Goal: Use online tool/utility: Utilize a website feature to perform a specific function

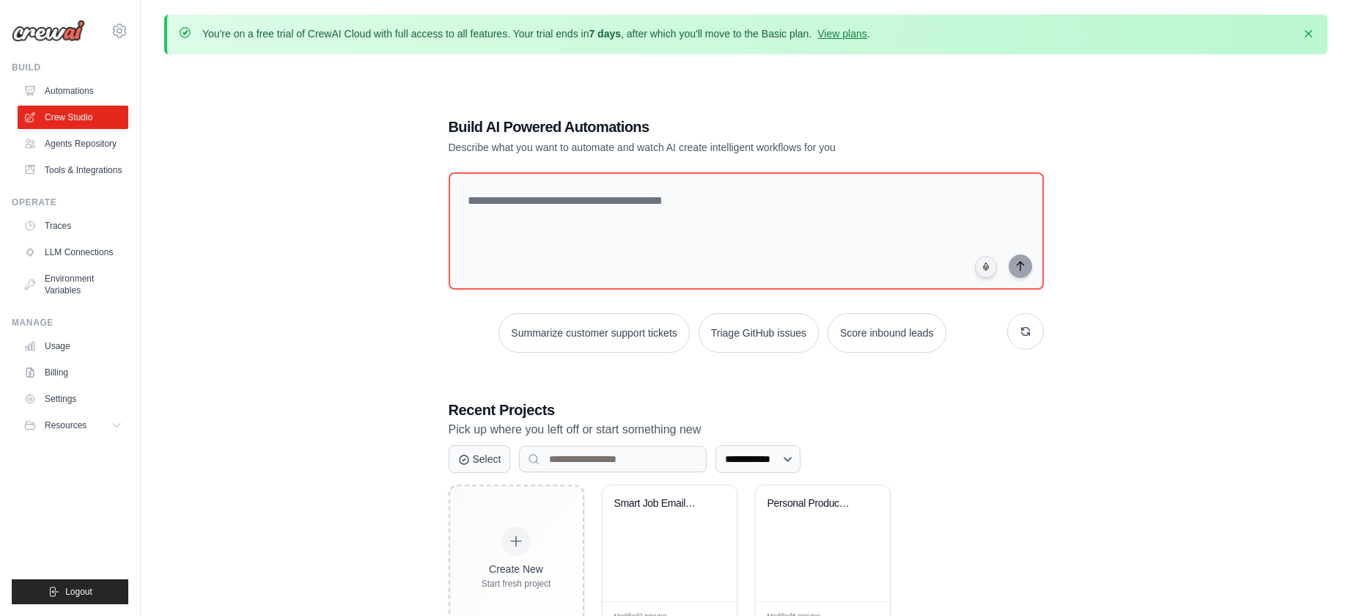
click at [407, 292] on div "**********" at bounding box center [746, 374] width 1164 height 616
click at [862, 113] on div "**********" at bounding box center [746, 374] width 631 height 562
click at [626, 197] on textarea at bounding box center [745, 231] width 601 height 119
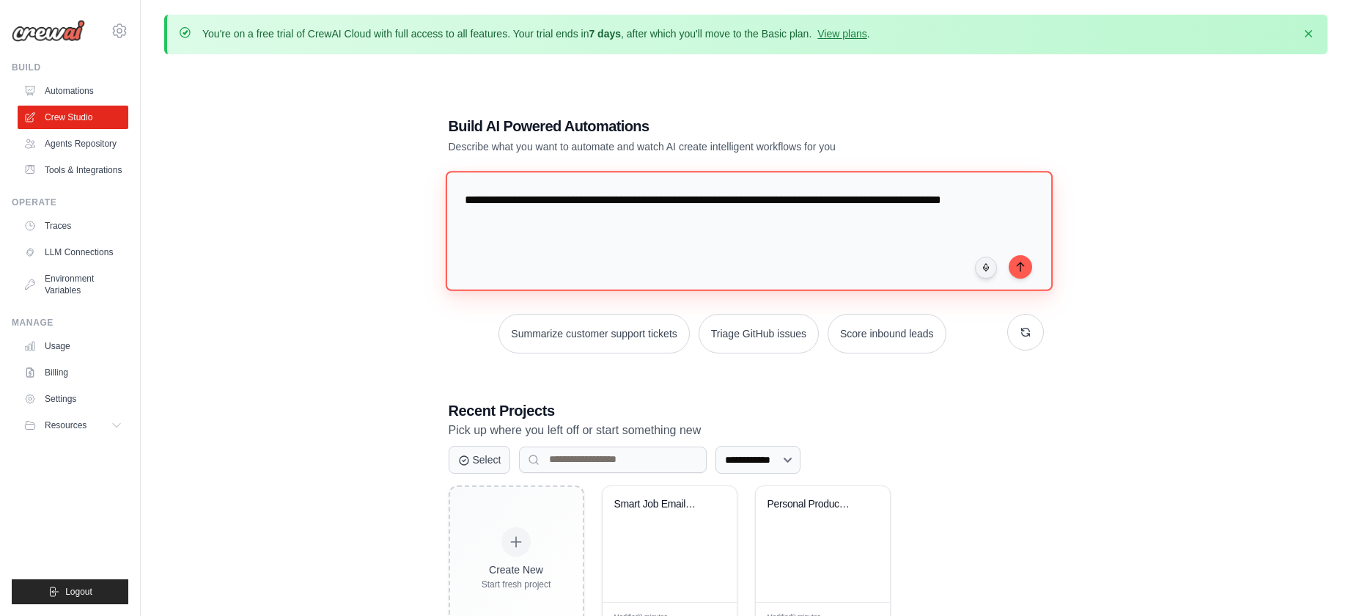
type textarea "**********"
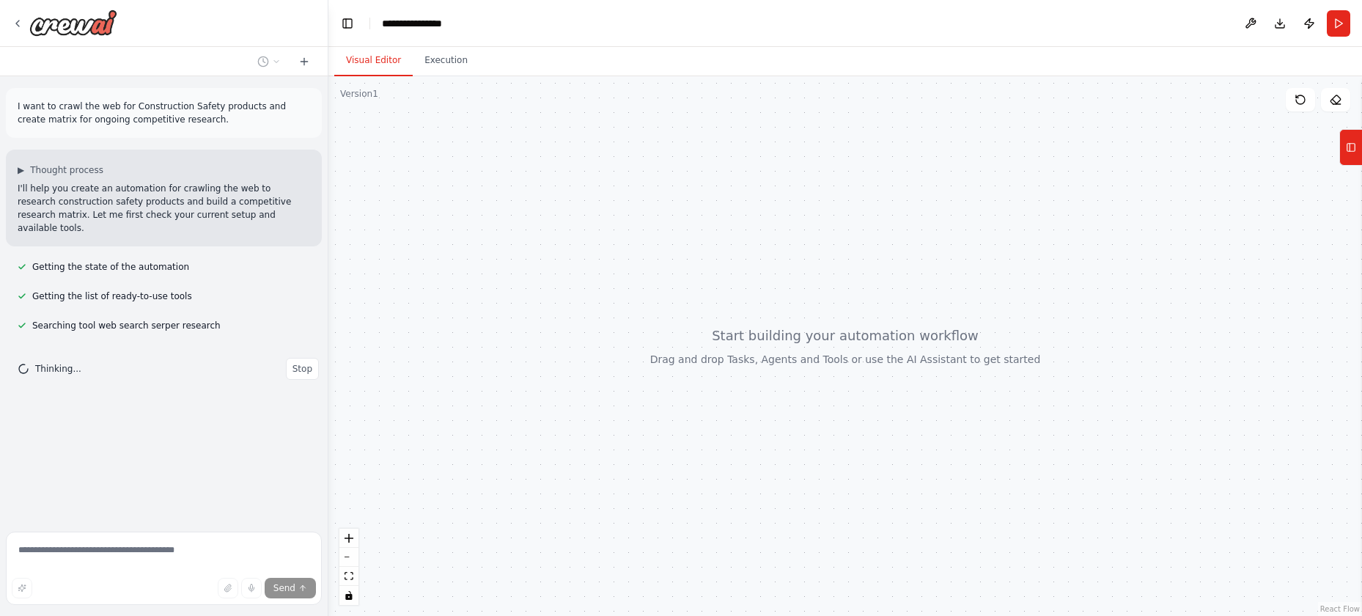
click at [403, 137] on div at bounding box center [846, 346] width 1034 height 540
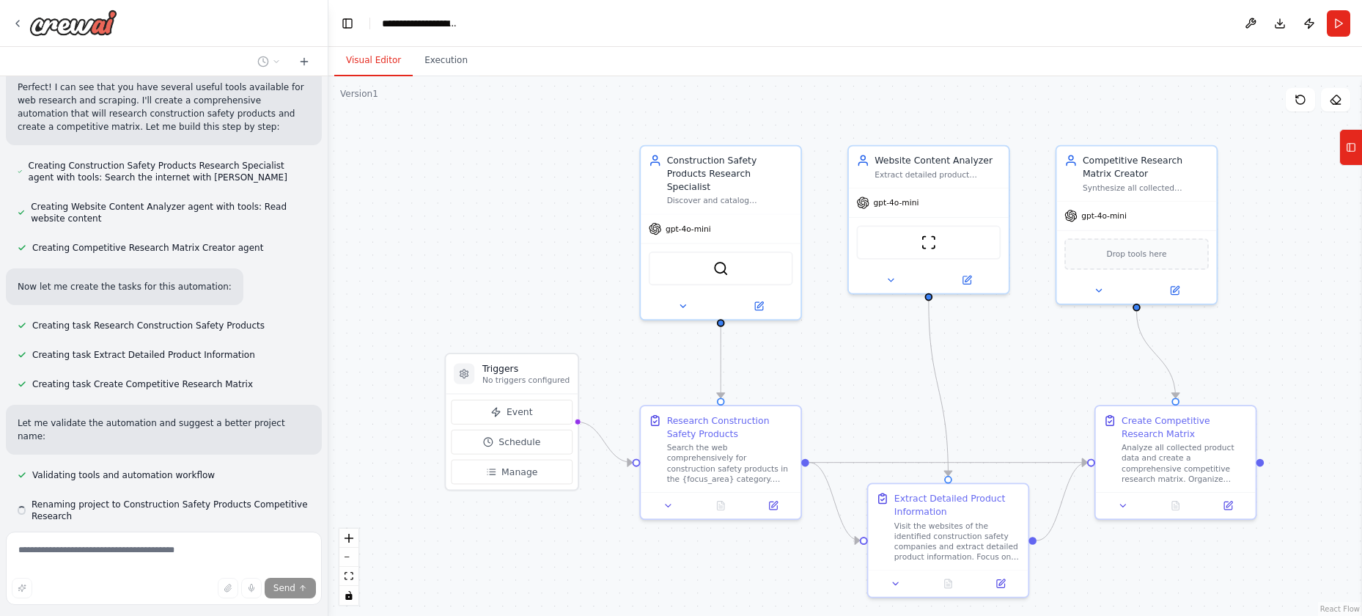
scroll to position [318, 0]
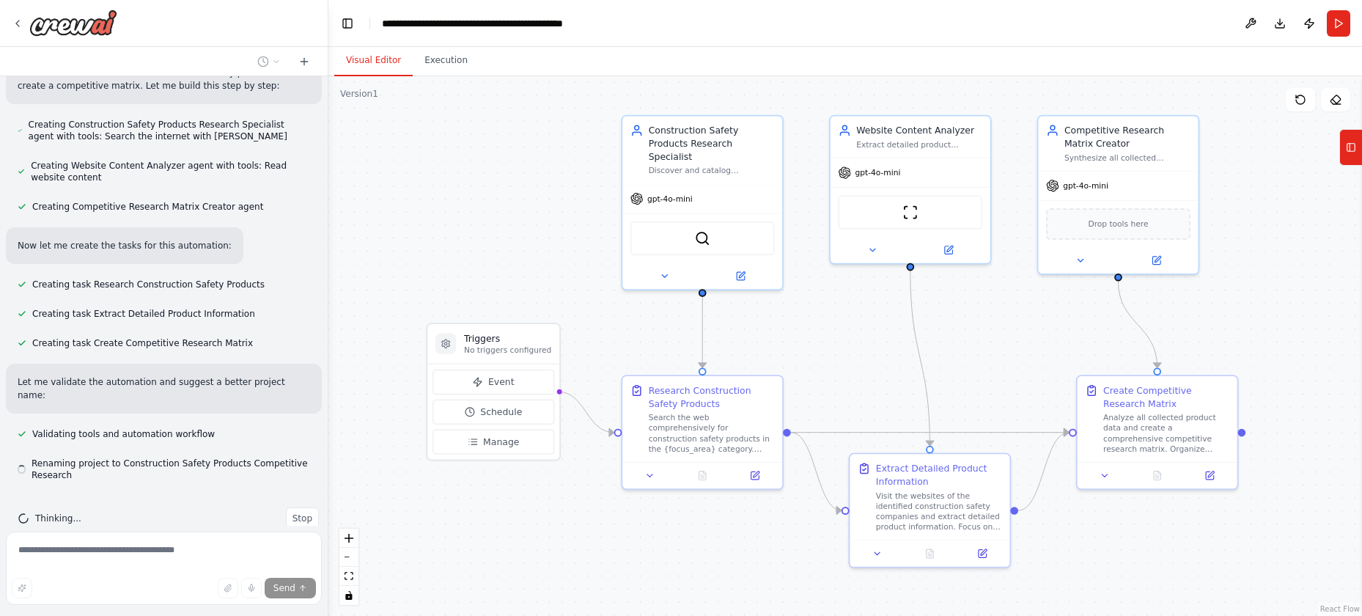
drag, startPoint x: 1260, startPoint y: 262, endPoint x: 1239, endPoint y: 287, distance: 32.8
click at [1237, 308] on div ".deletable-edge-delete-btn { width: 20px; height: 20px; border: 0px solid #ffff…" at bounding box center [846, 346] width 1034 height 540
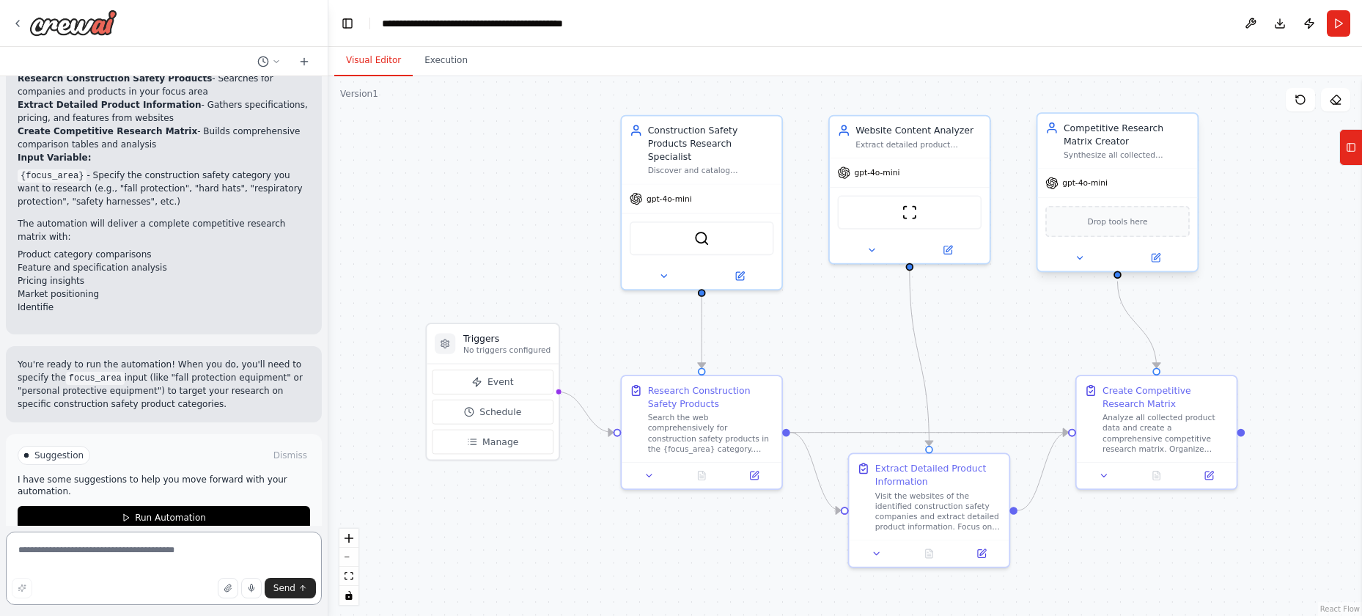
scroll to position [952, 0]
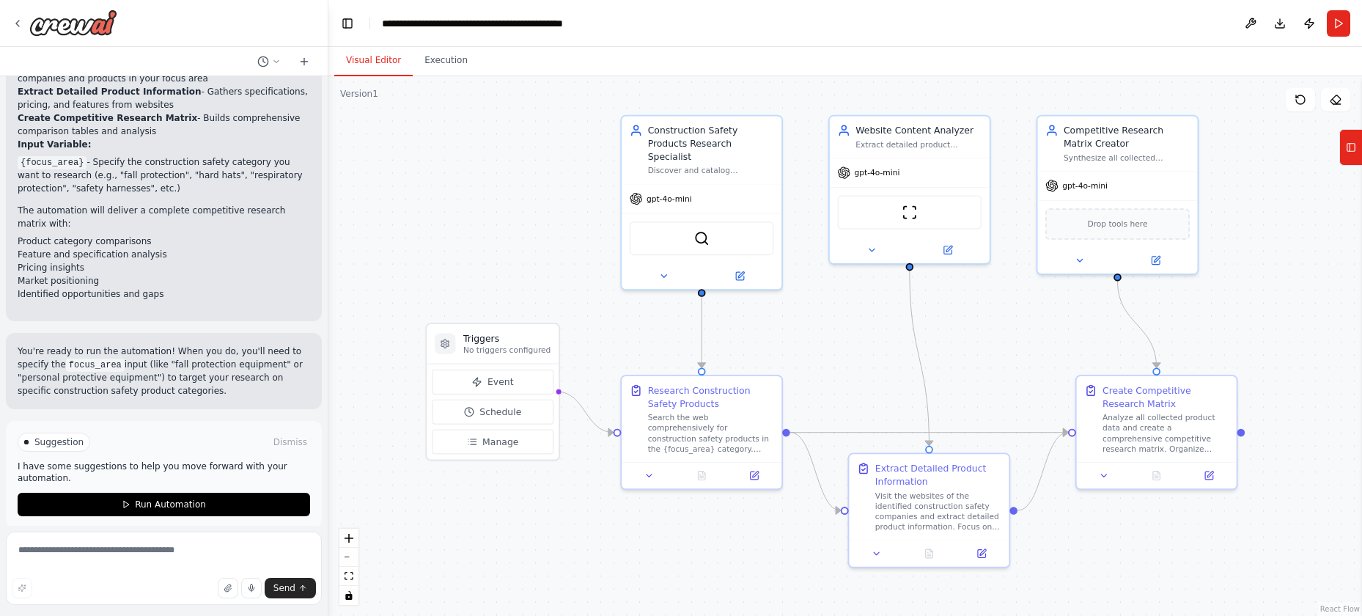
click at [94, 359] on code "focus_area" at bounding box center [95, 365] width 59 height 13
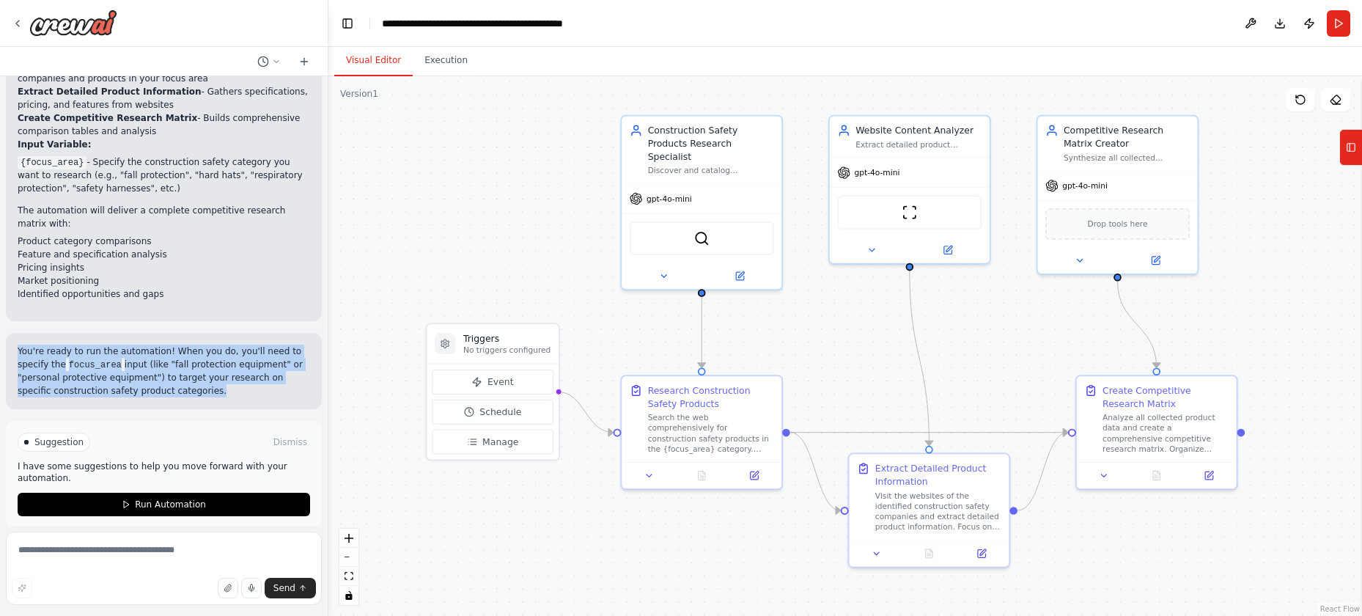
click at [94, 359] on code "focus_area" at bounding box center [95, 365] width 59 height 13
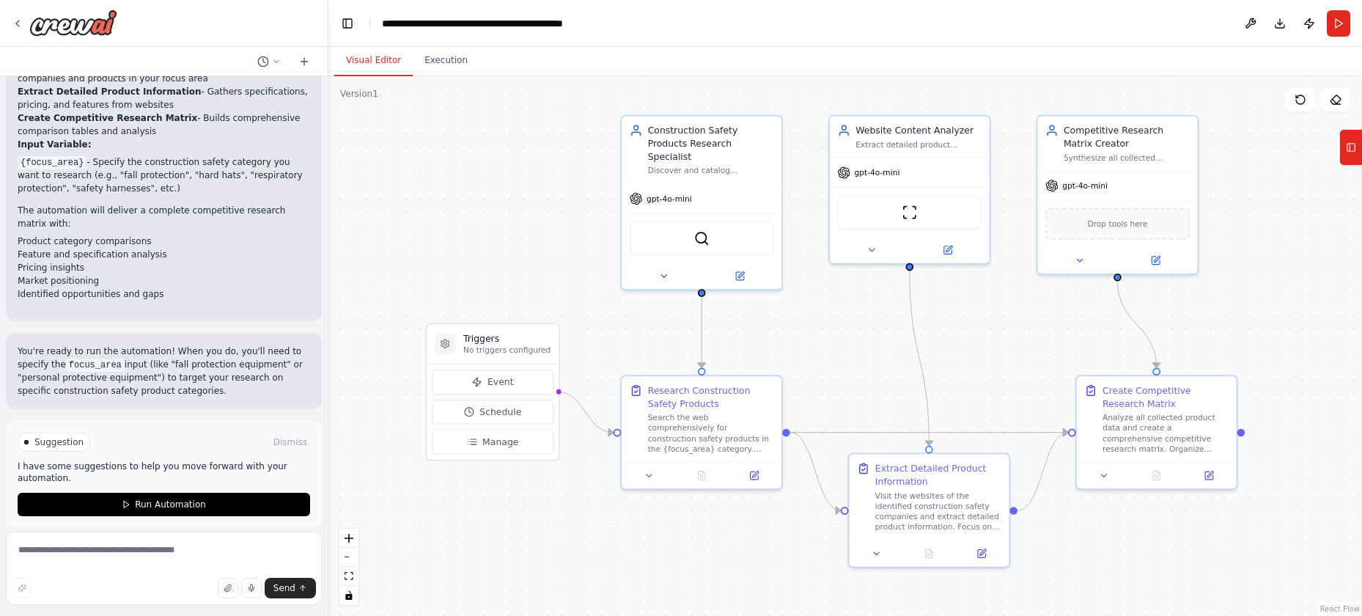
click at [204, 354] on p "You're ready to run the automation! When you do, you'll need to specify the foc…" at bounding box center [164, 371] width 293 height 53
click at [115, 358] on p "You're ready to run the automation! When you do, you'll need to specify the foc…" at bounding box center [164, 371] width 293 height 53
click at [84, 359] on code "focus_area" at bounding box center [95, 365] width 59 height 13
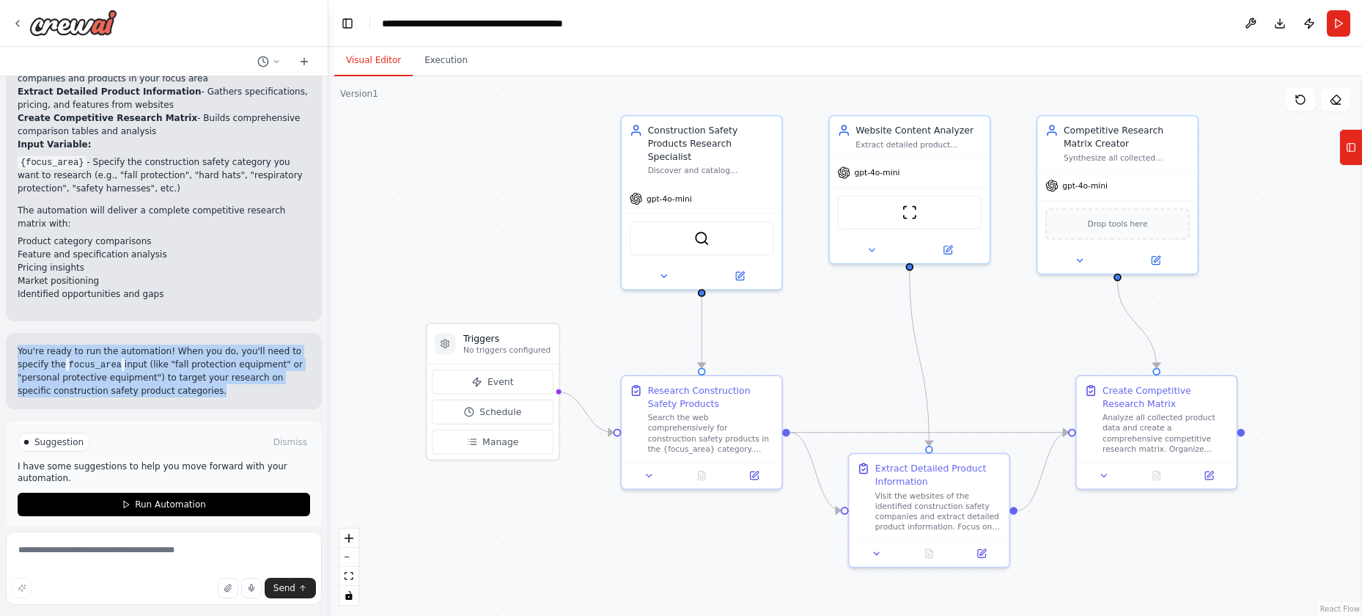
click at [84, 359] on code "focus_area" at bounding box center [95, 365] width 59 height 13
click at [195, 348] on p "You're ready to run the automation! When you do, you'll need to specify the foc…" at bounding box center [164, 371] width 293 height 53
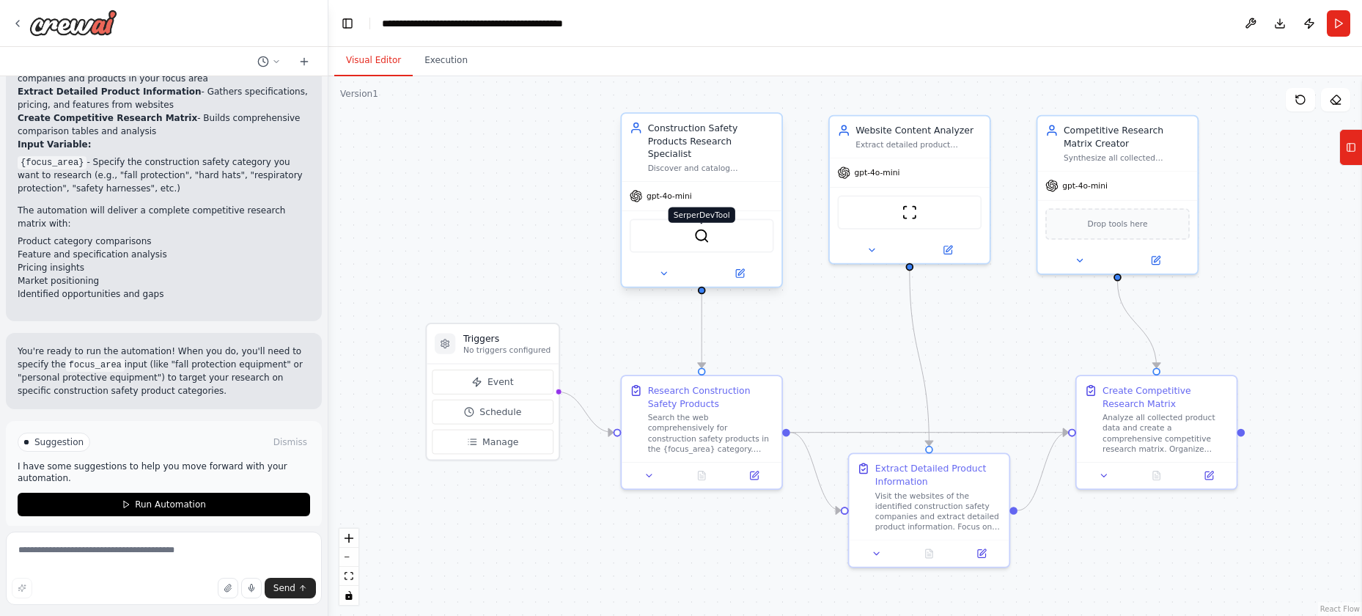
click at [705, 228] on img at bounding box center [701, 235] width 15 height 15
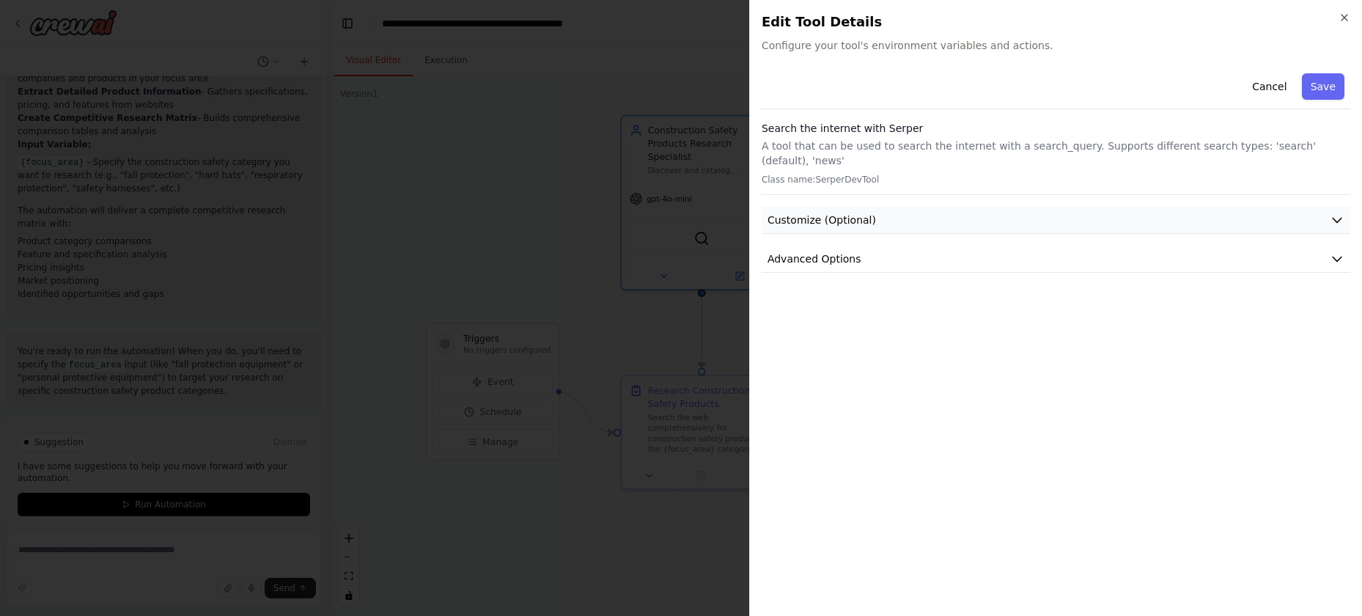
click at [912, 216] on button "Customize (Optional)" at bounding box center [1056, 220] width 589 height 27
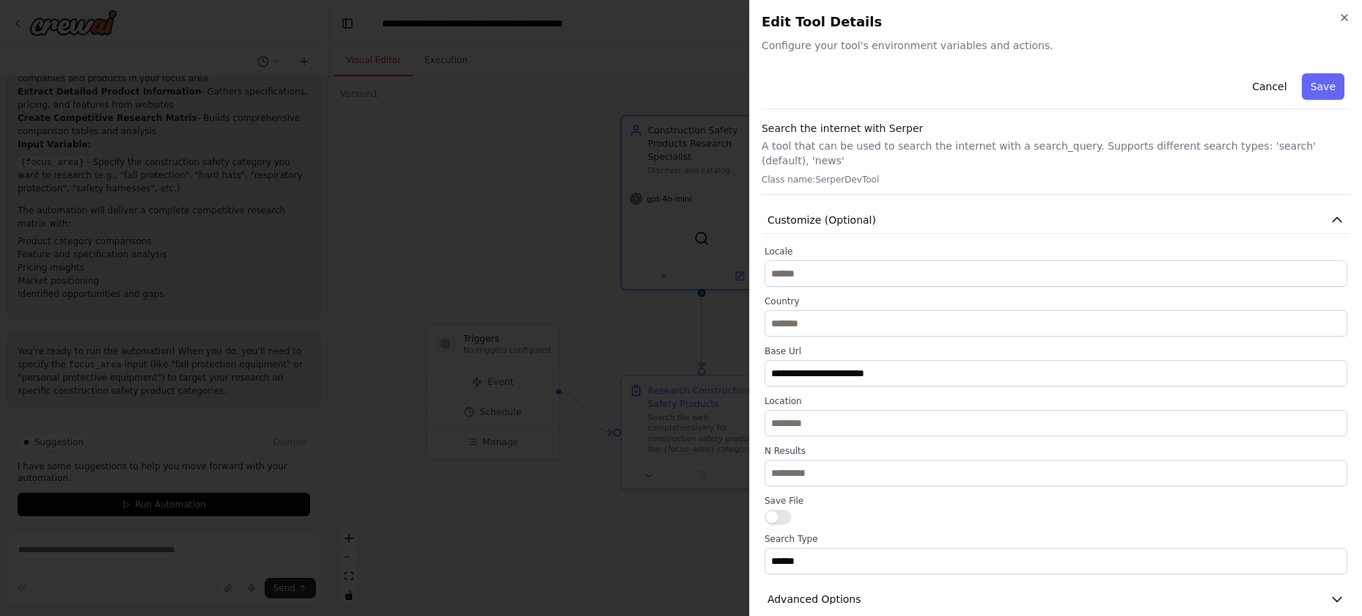
scroll to position [21, 0]
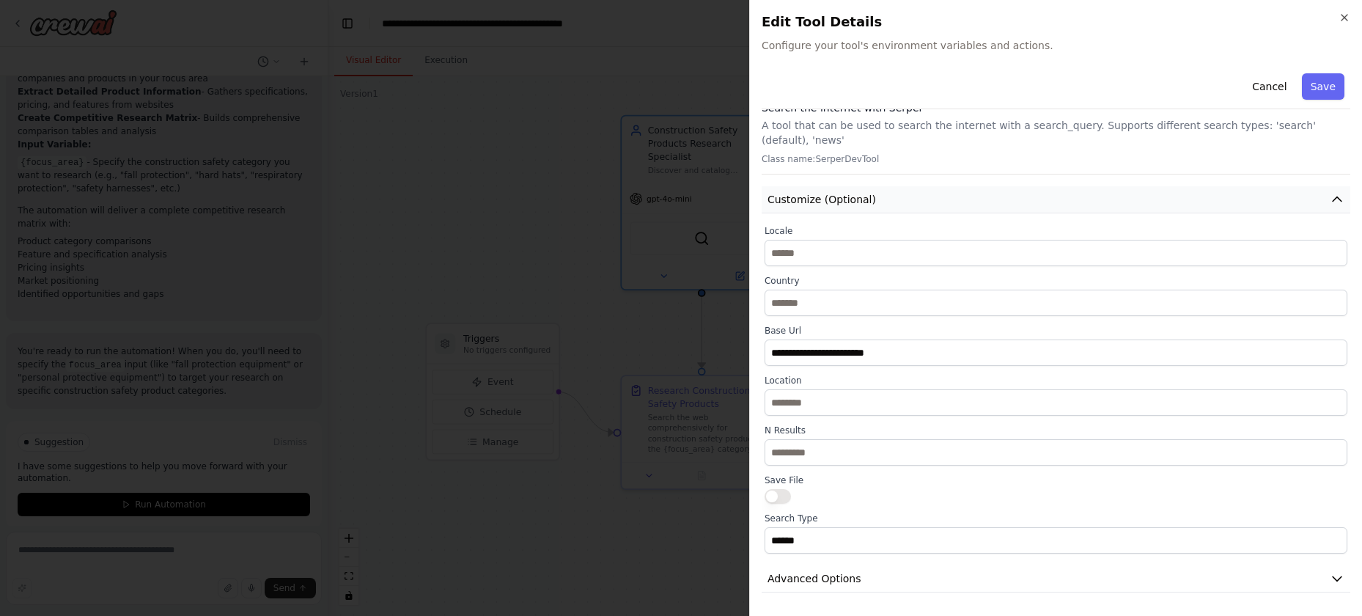
click at [863, 192] on span "Customize (Optional)" at bounding box center [822, 199] width 109 height 15
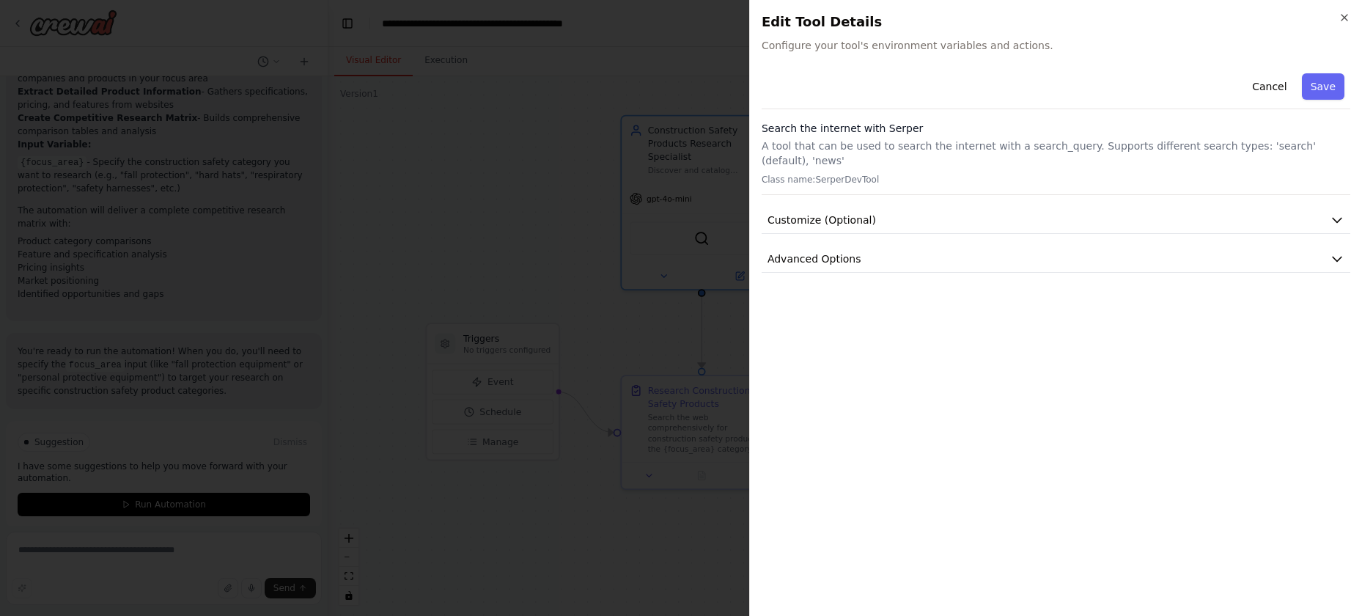
scroll to position [0, 0]
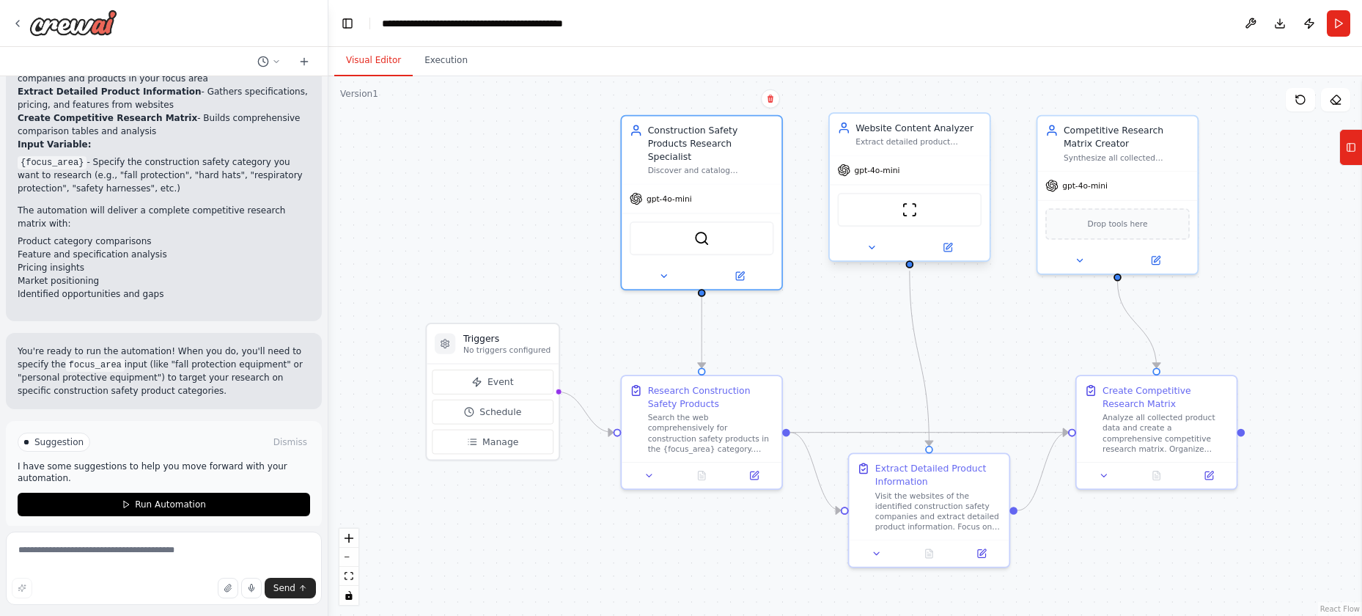
click at [925, 205] on div "ScrapeWebsiteTool" at bounding box center [909, 210] width 144 height 34
click at [917, 209] on img at bounding box center [909, 209] width 15 height 15
click at [1104, 228] on div "Drop tools here" at bounding box center [1118, 222] width 144 height 32
click at [686, 191] on span "gpt-4o-mini" at bounding box center [669, 196] width 45 height 10
click at [698, 219] on div "SerperDevTool" at bounding box center [702, 236] width 144 height 34
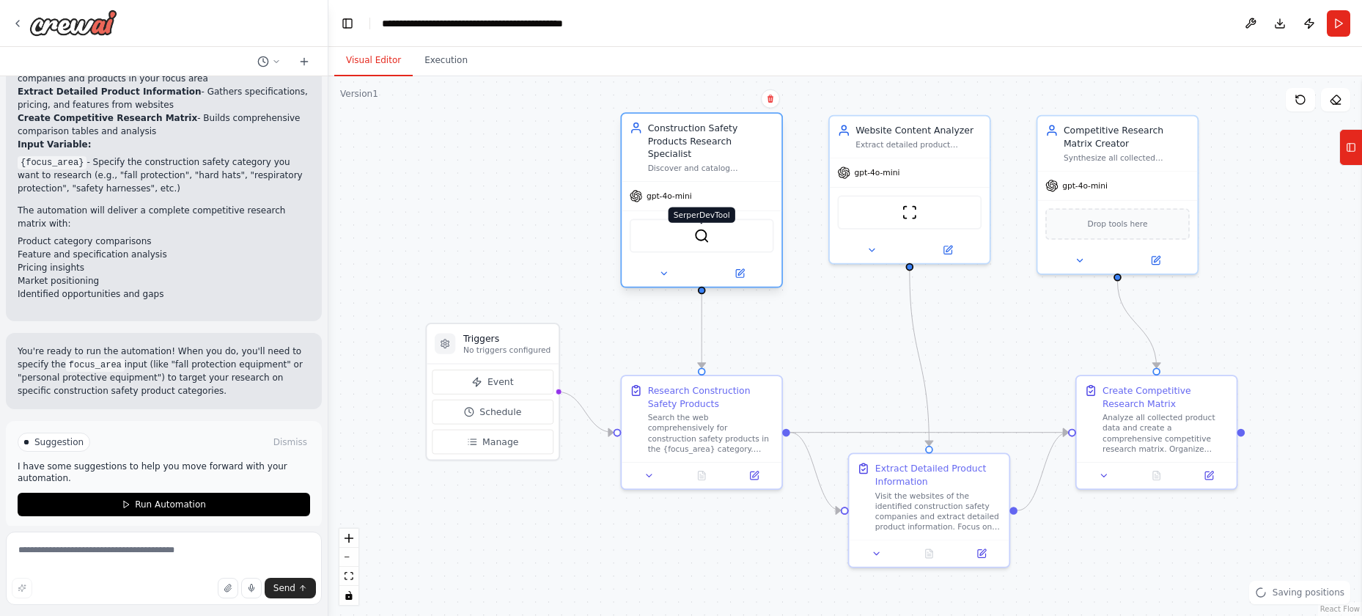
click at [708, 228] on img at bounding box center [701, 235] width 15 height 15
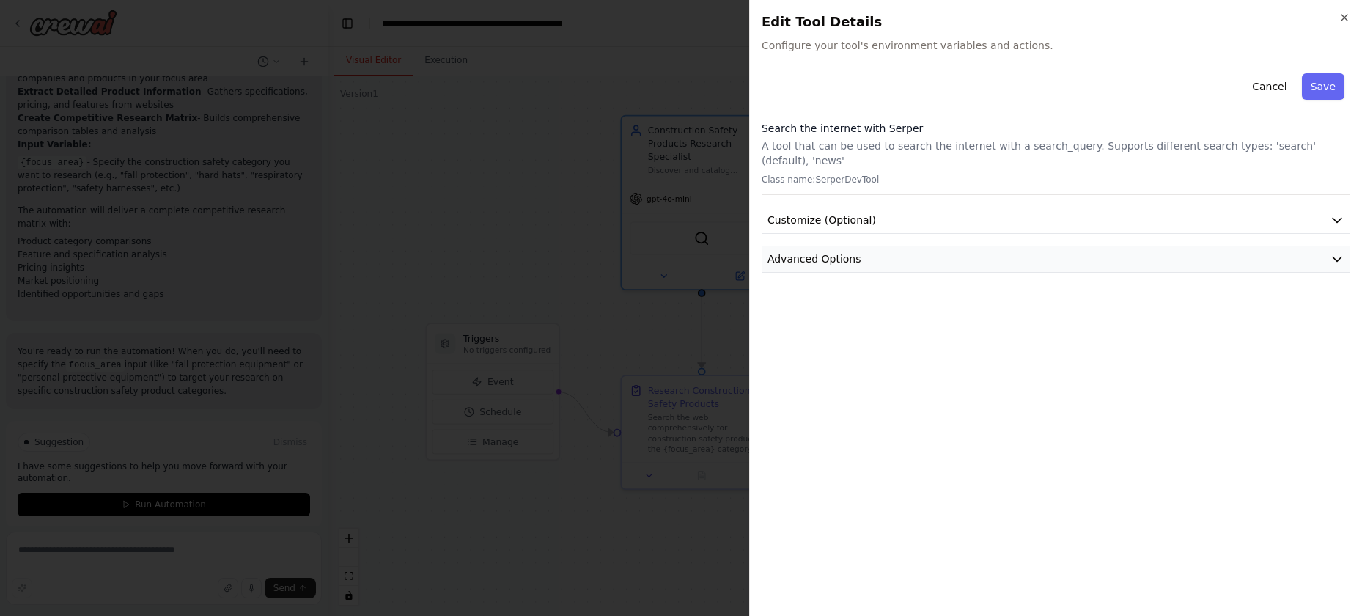
click at [913, 254] on button "Advanced Options" at bounding box center [1056, 259] width 589 height 27
click at [900, 221] on button "Customize (Optional)" at bounding box center [1056, 220] width 589 height 27
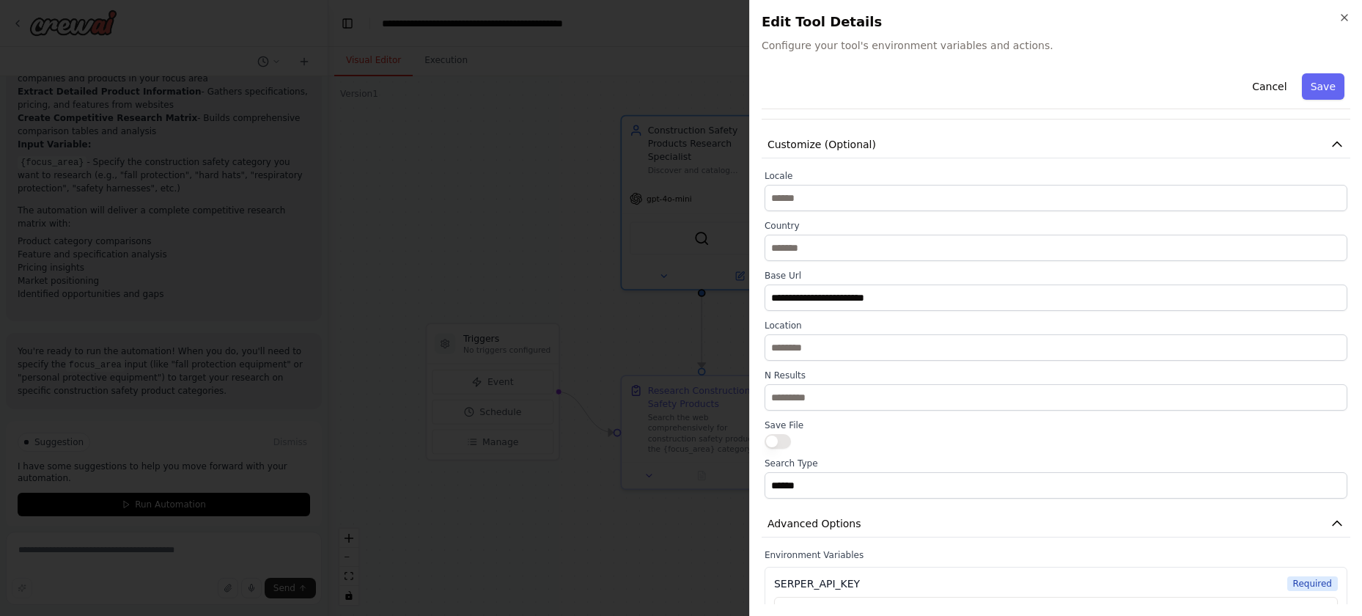
scroll to position [119, 0]
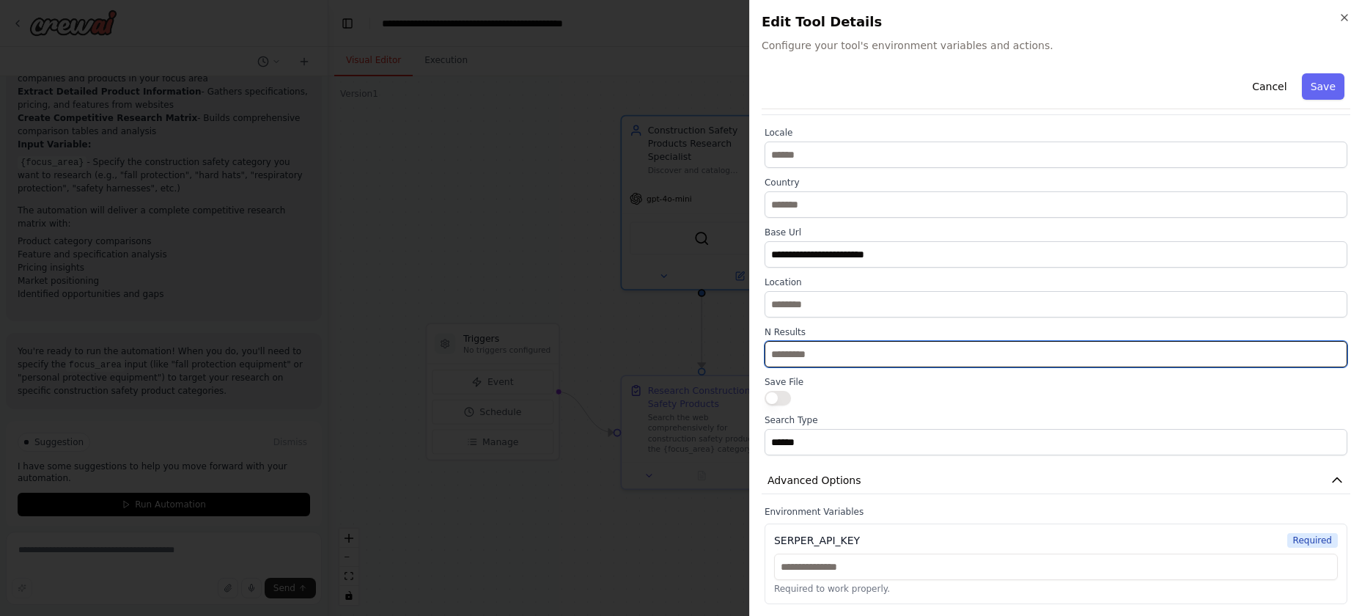
click at [826, 356] on input "**" at bounding box center [1056, 354] width 583 height 26
click at [1324, 352] on input "**" at bounding box center [1056, 354] width 583 height 26
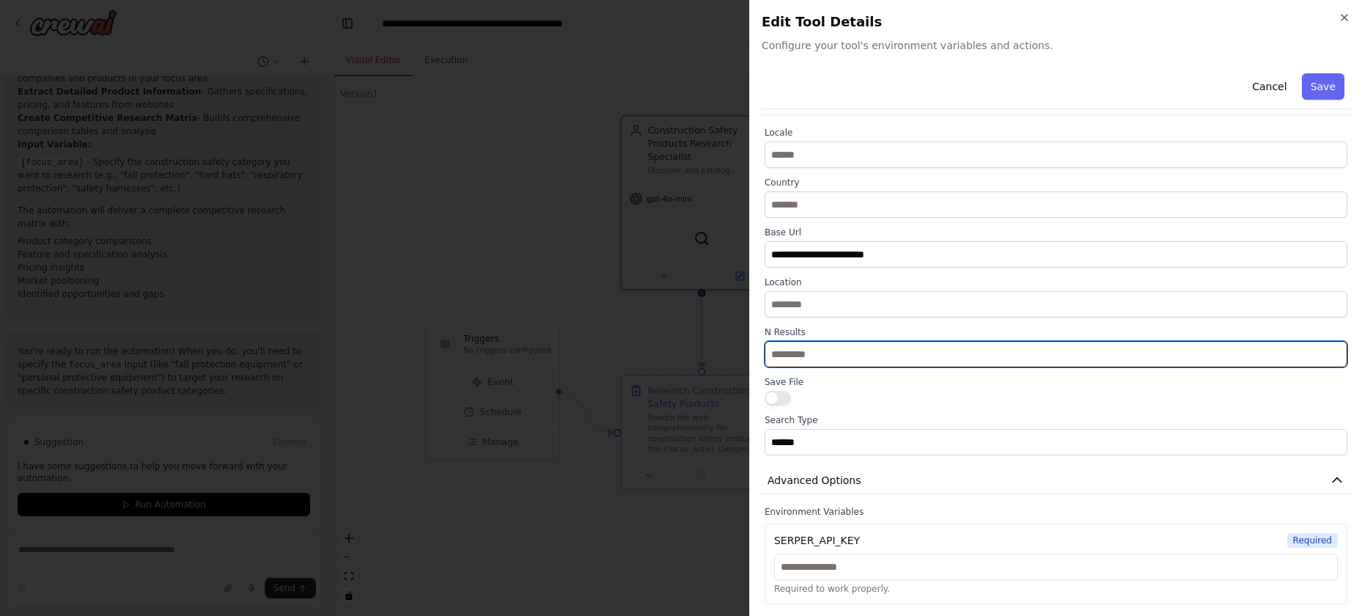
click at [1324, 352] on input "**" at bounding box center [1056, 354] width 583 height 26
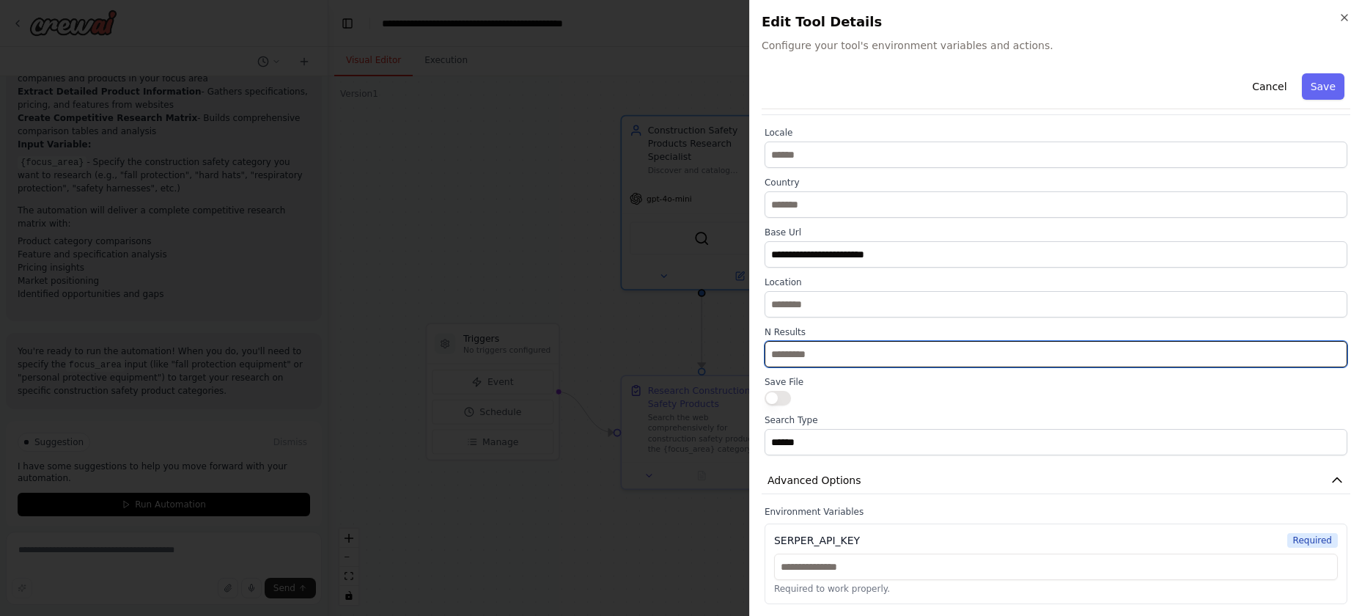
click at [1324, 352] on input "**" at bounding box center [1056, 354] width 583 height 26
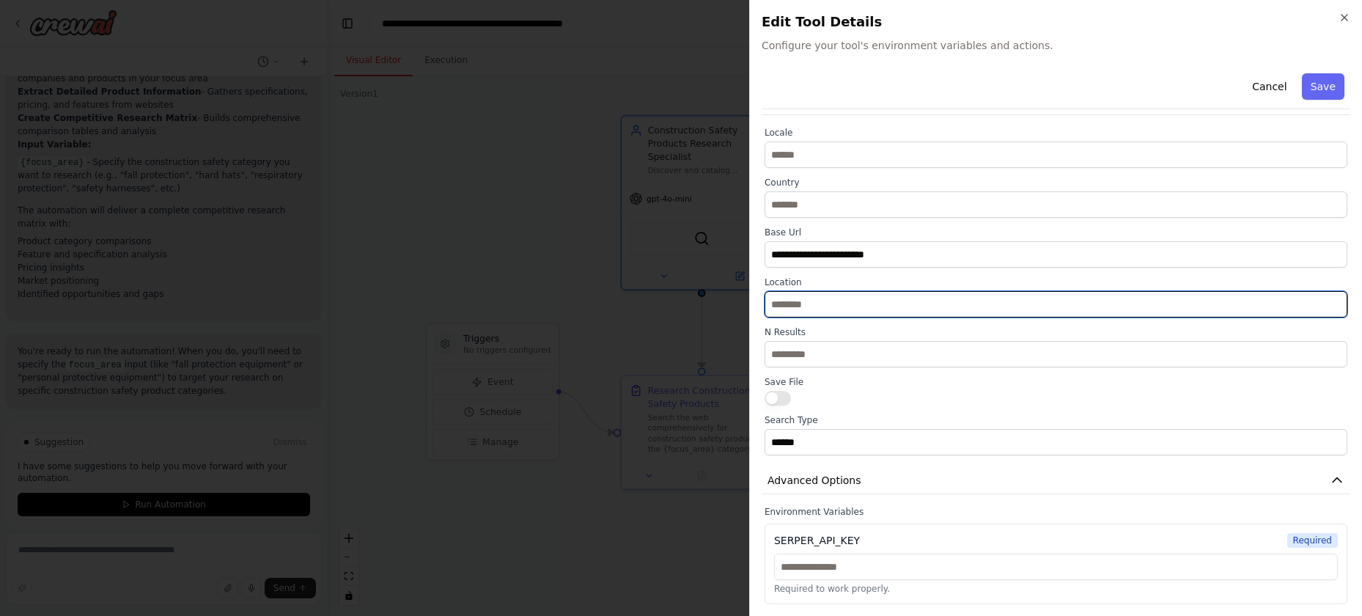
click at [1211, 300] on input "text" at bounding box center [1056, 304] width 583 height 26
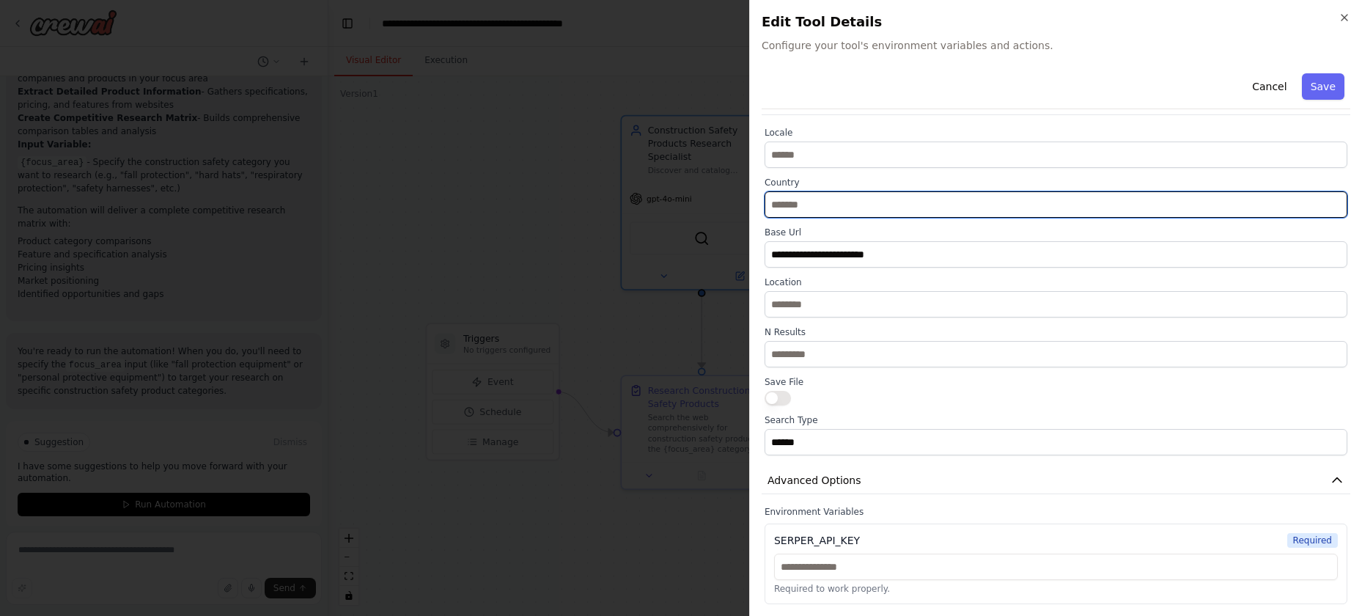
click at [919, 201] on input "text" at bounding box center [1056, 204] width 583 height 26
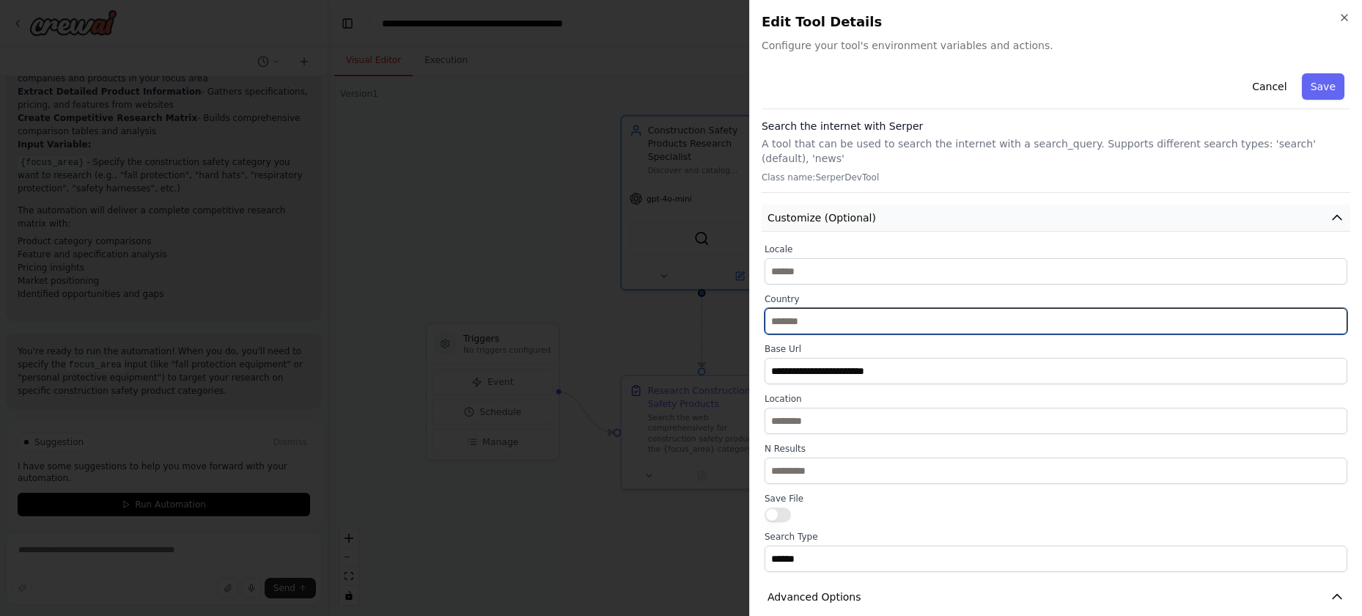
scroll to position [0, 0]
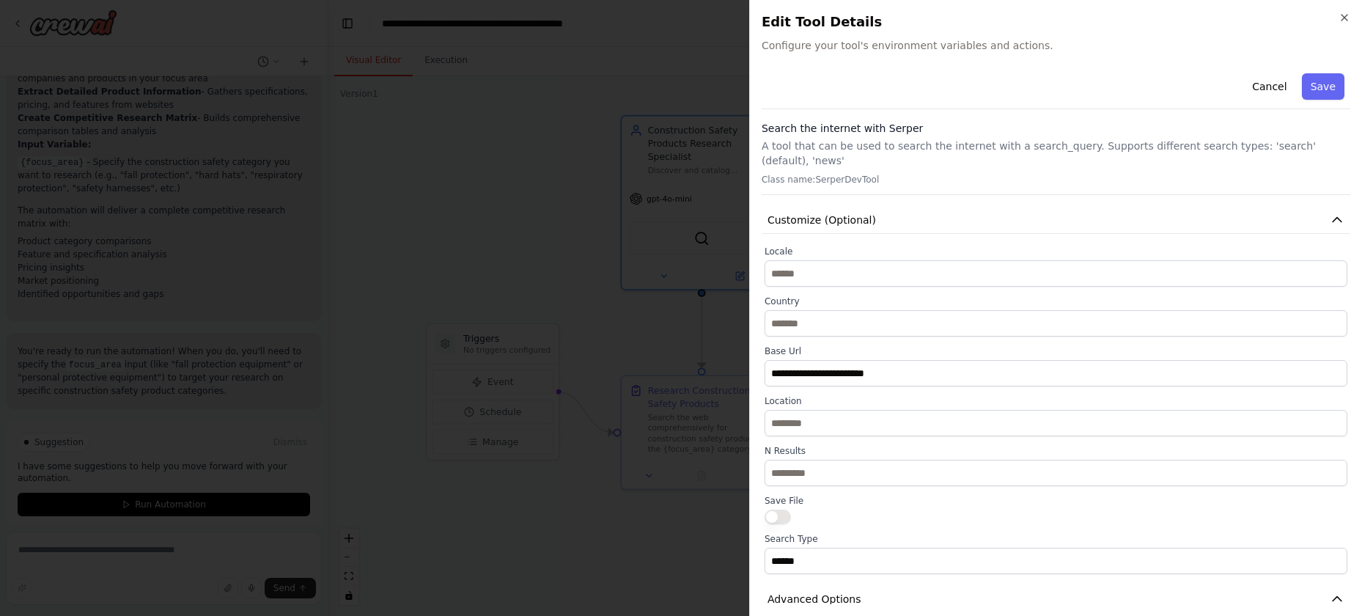
type input "**"
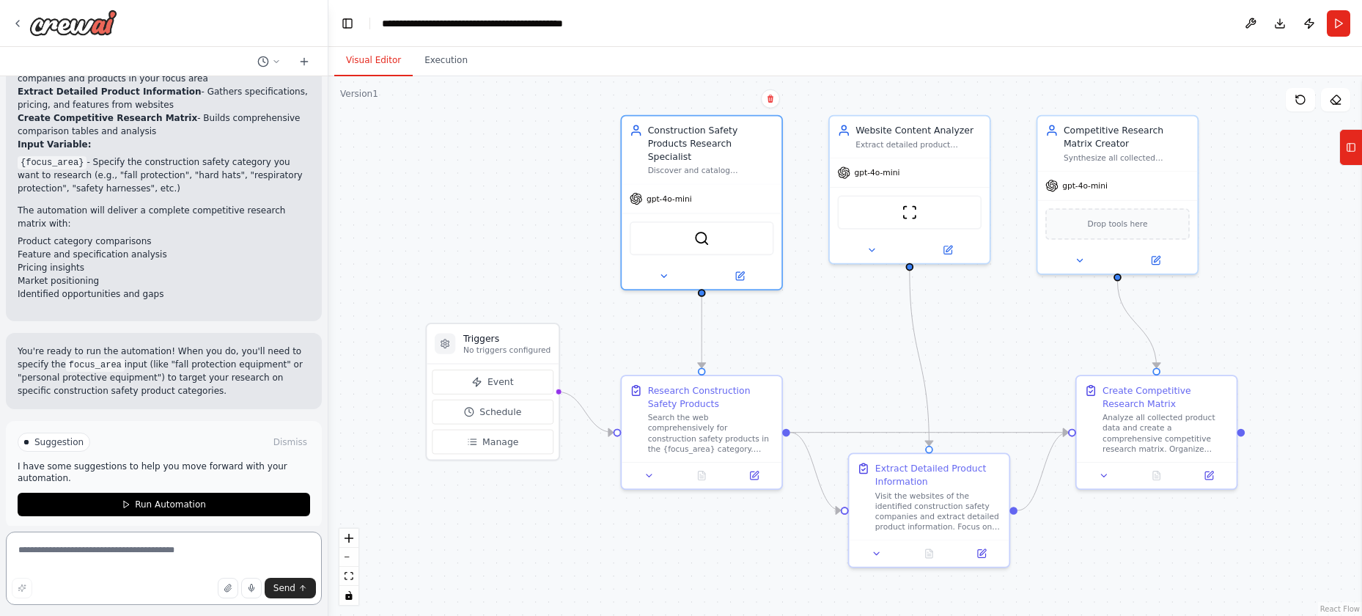
click at [164, 554] on textarea at bounding box center [164, 568] width 316 height 73
click at [161, 460] on p "I have some suggestions to help you move forward with your automation." at bounding box center [164, 471] width 293 height 23
click at [62, 436] on span "Suggestion" at bounding box center [58, 442] width 49 height 12
click at [55, 436] on span "Suggestion" at bounding box center [58, 442] width 49 height 12
click at [117, 460] on p "I have some suggestions to help you move forward with your automation." at bounding box center [164, 471] width 293 height 23
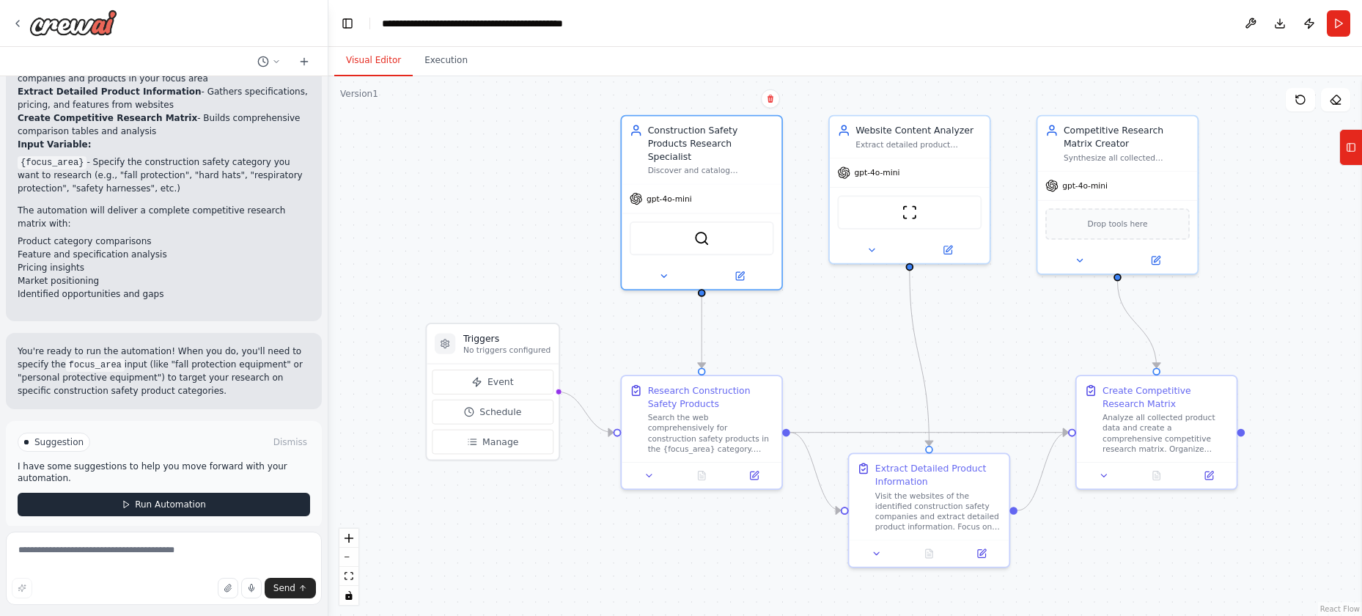
click at [157, 499] on span "Run Automation" at bounding box center [170, 505] width 71 height 12
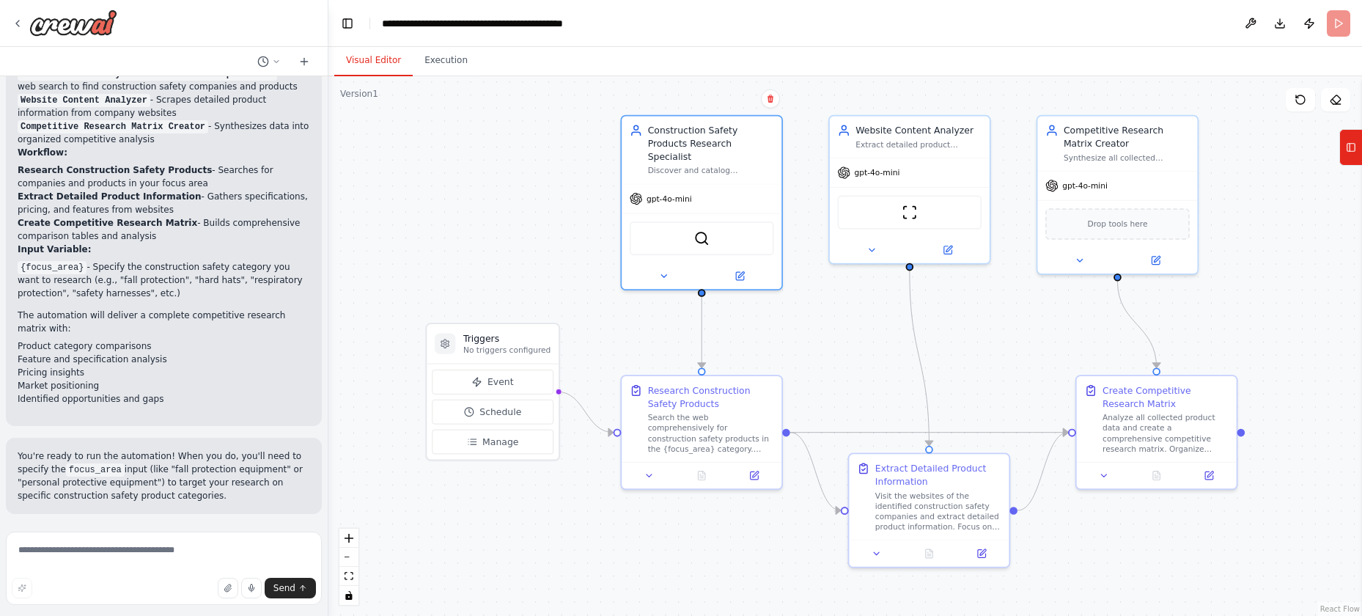
scroll to position [833, 0]
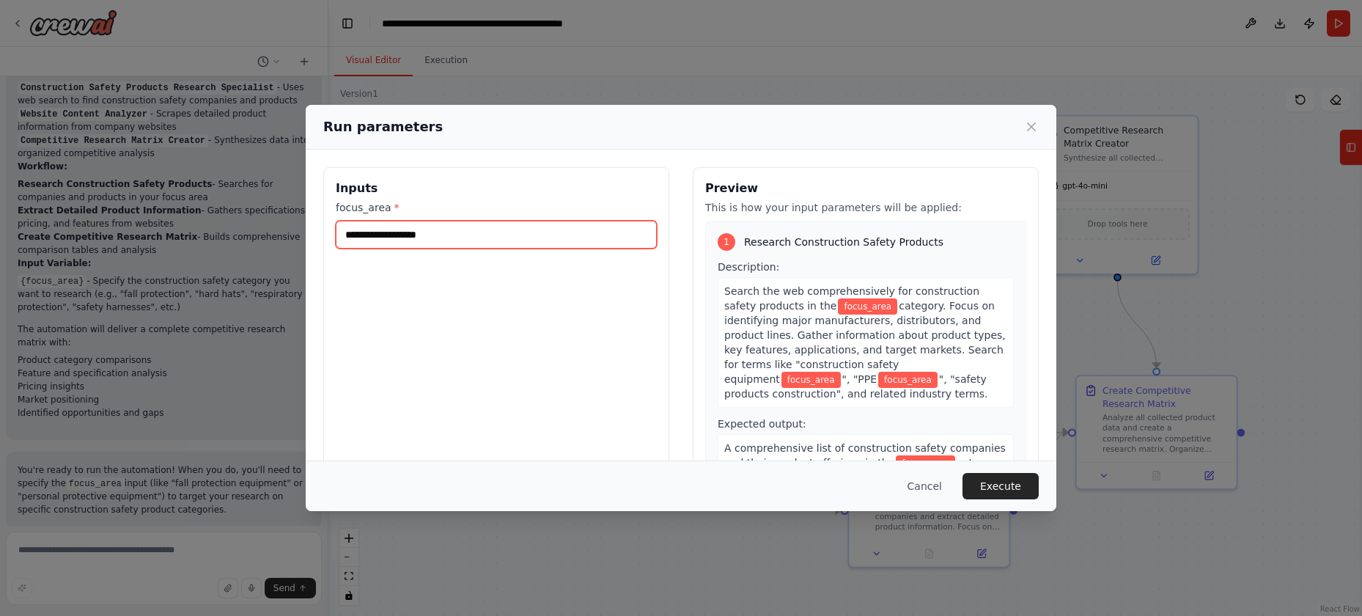
click at [455, 228] on input "focus_area *" at bounding box center [496, 235] width 321 height 28
click at [496, 235] on input "focus_area *" at bounding box center [496, 235] width 321 height 28
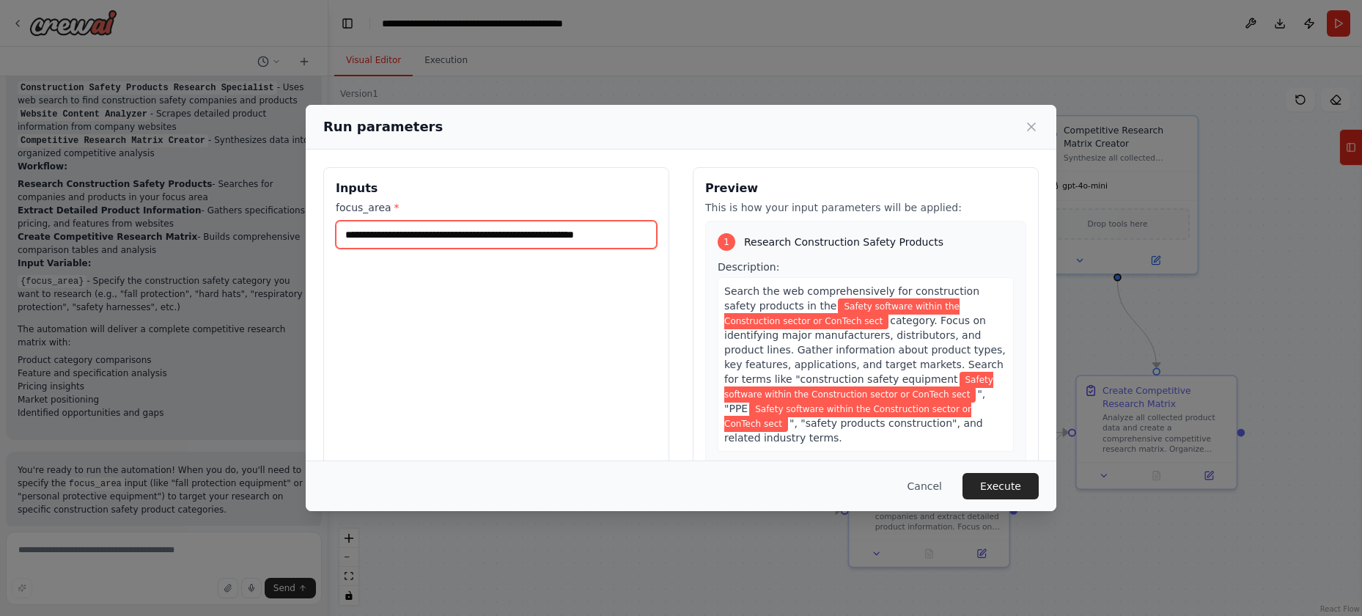
scroll to position [0, 12]
type input "**********"
click at [777, 296] on span "Search the web comprehensively for construction safety products in the" at bounding box center [851, 298] width 255 height 26
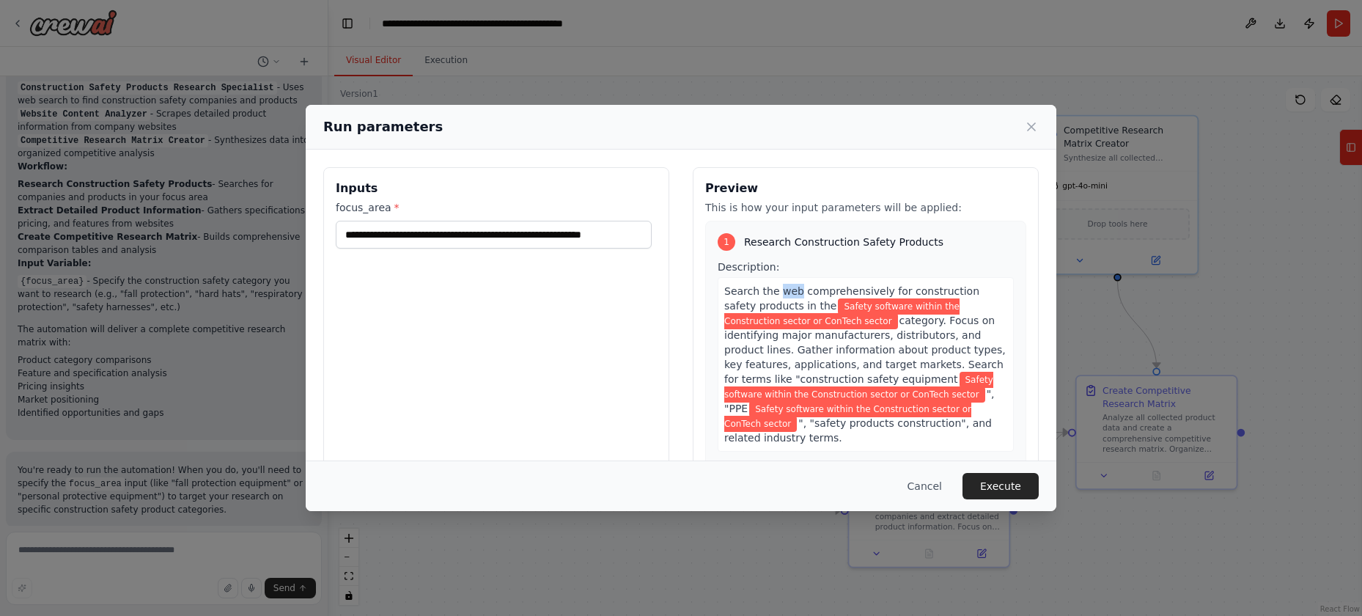
click at [777, 296] on span "Search the web comprehensively for construction safety products in the" at bounding box center [851, 298] width 255 height 26
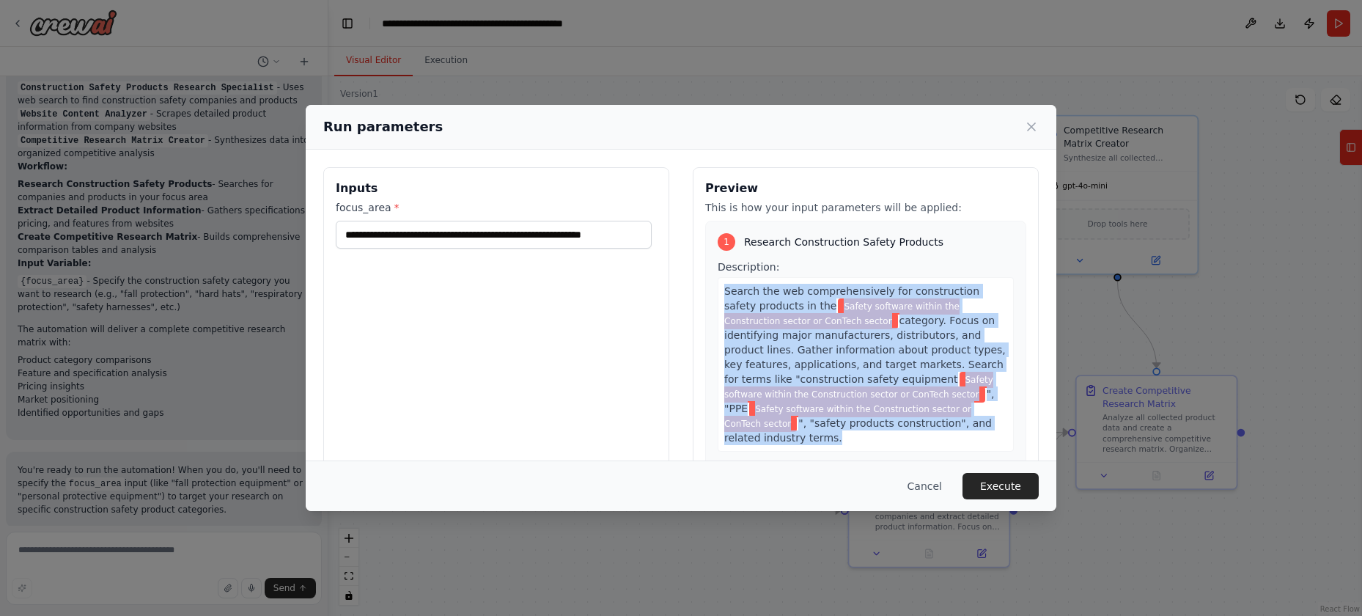
click at [777, 296] on span "Search the web comprehensively for construction safety products in the" at bounding box center [851, 298] width 255 height 26
copy div "Search the web comprehensively for construction safety products in the Safety s…"
click at [1004, 480] on button "Execute" at bounding box center [1001, 486] width 76 height 26
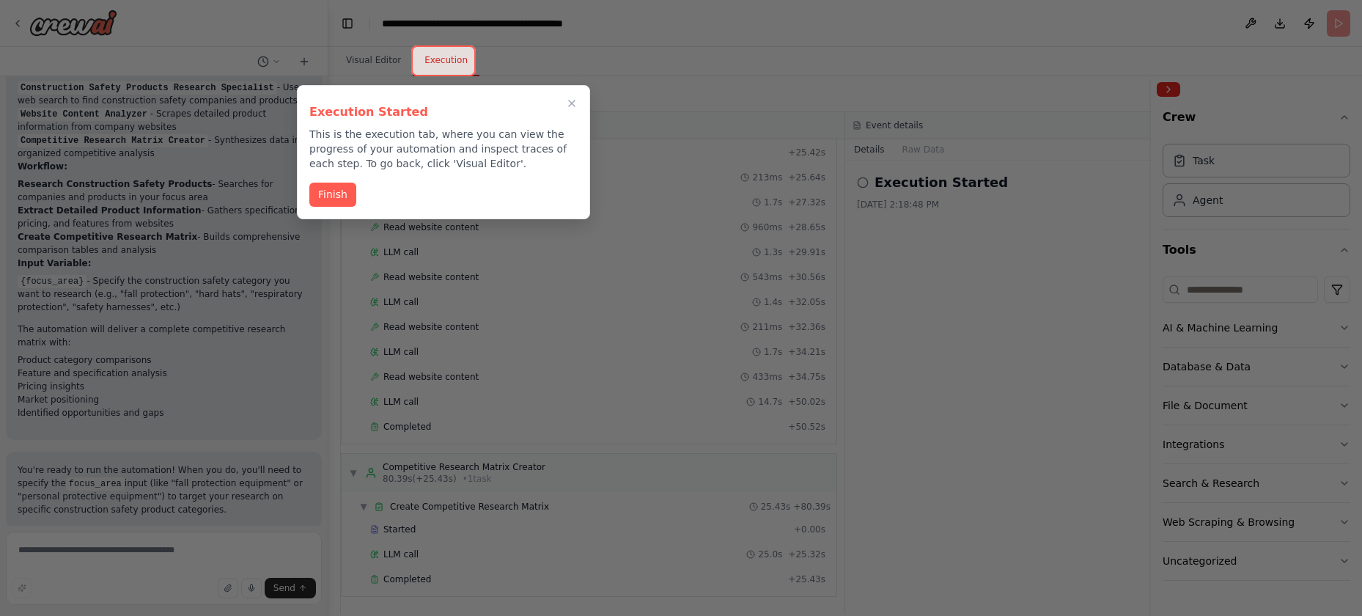
scroll to position [952, 0]
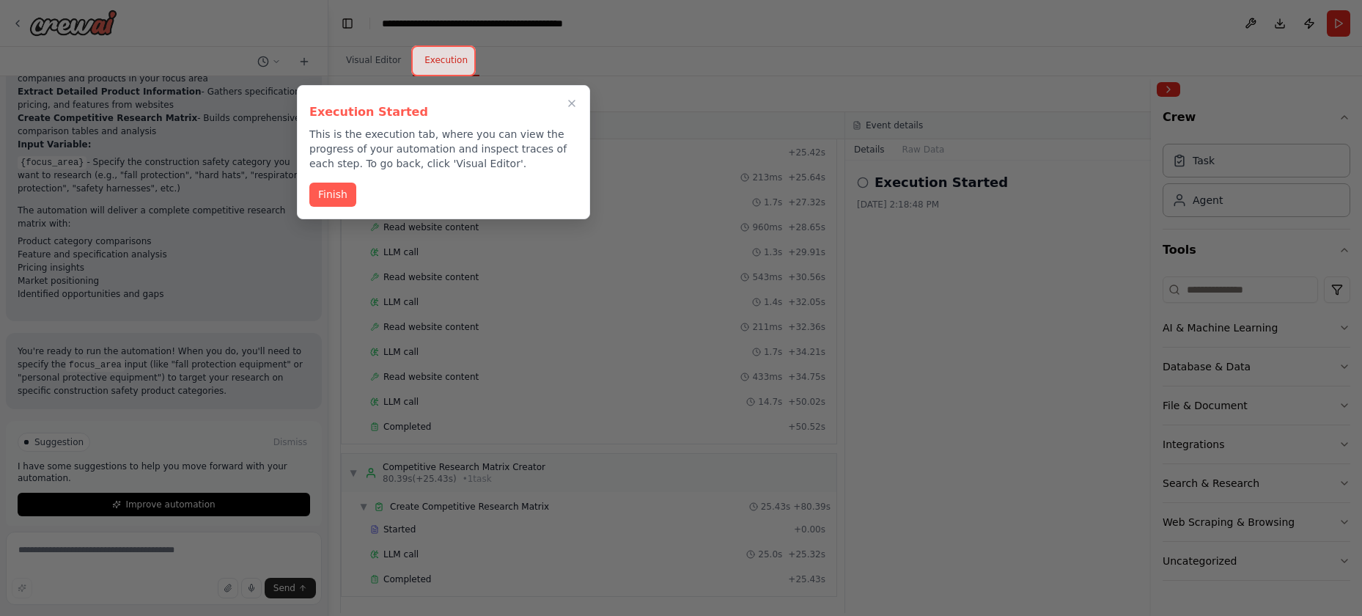
click at [419, 160] on p "This is the execution tab, where you can view the progress of your automation a…" at bounding box center [443, 149] width 268 height 44
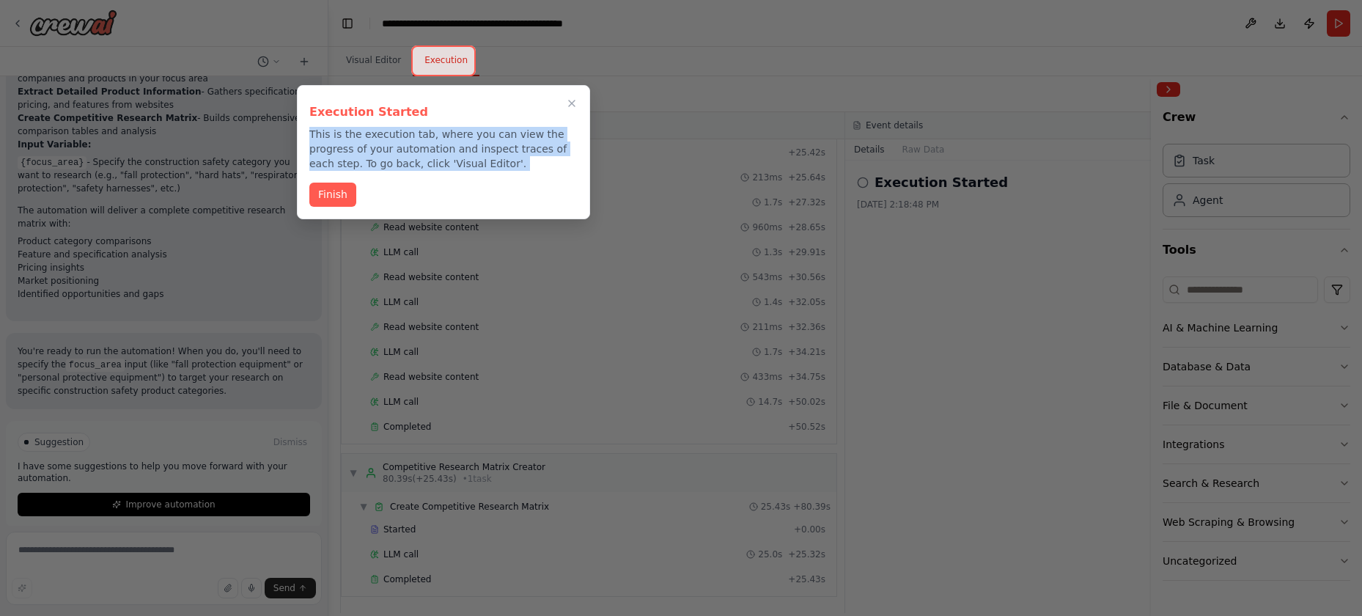
click at [419, 160] on p "This is the execution tab, where you can view the progress of your automation a…" at bounding box center [443, 149] width 268 height 44
click at [348, 191] on button "Finish" at bounding box center [332, 193] width 47 height 24
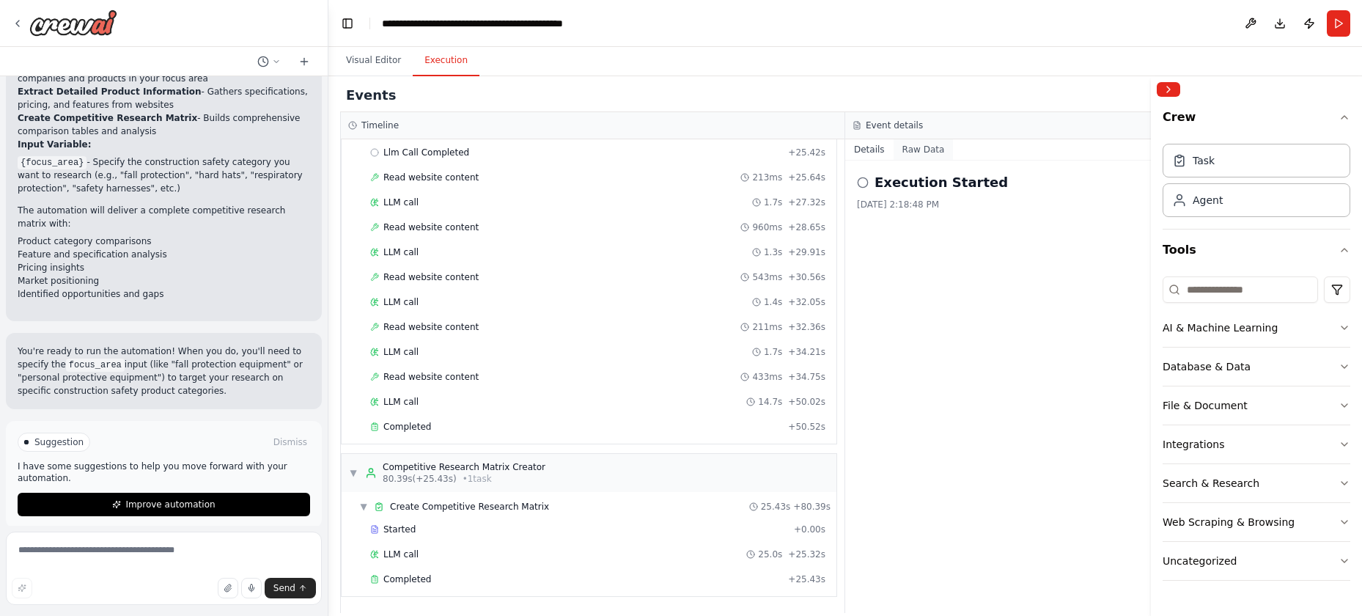
click at [923, 146] on button "Raw Data" at bounding box center [924, 149] width 60 height 21
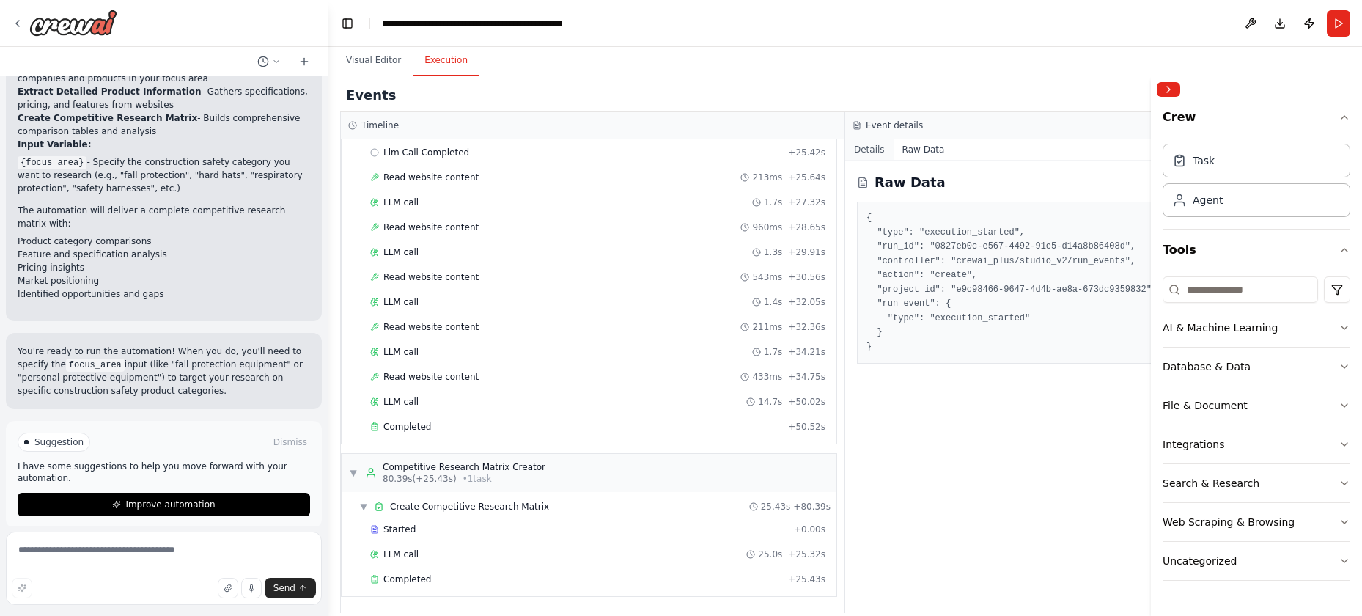
click at [874, 154] on button "Details" at bounding box center [869, 149] width 48 height 21
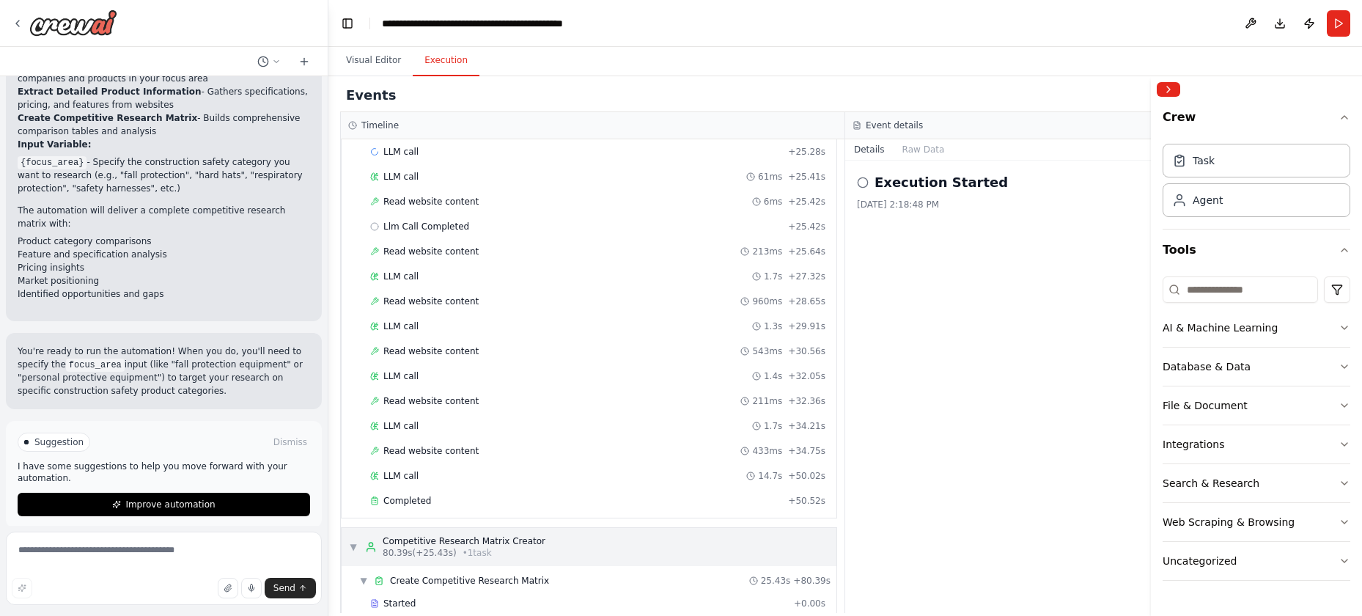
scroll to position [522, 0]
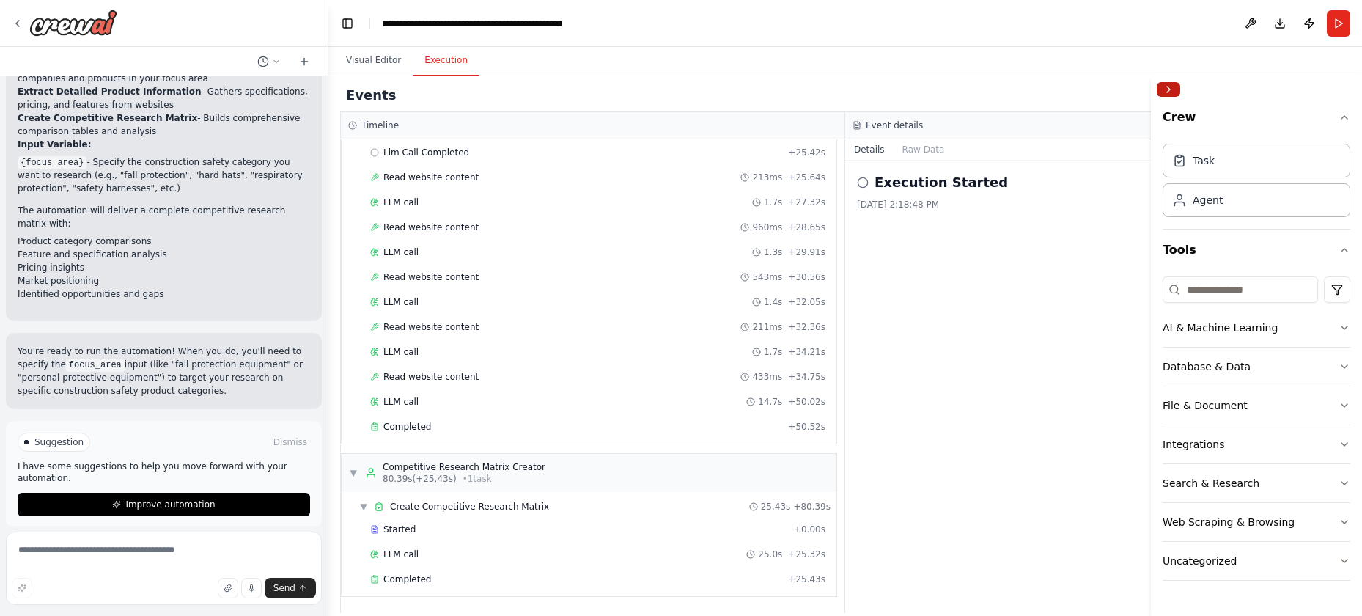
click at [1175, 90] on button "Collapse right sidebar" at bounding box center [1168, 89] width 23 height 15
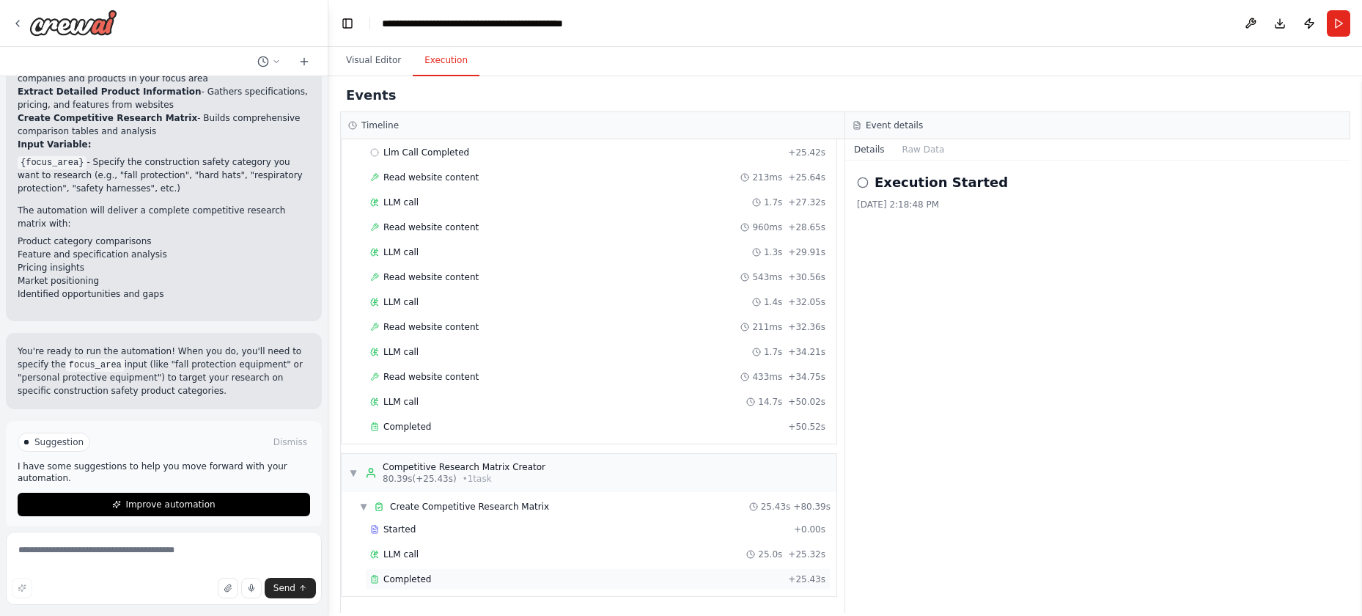
click at [397, 581] on span "Completed" at bounding box center [408, 579] width 48 height 12
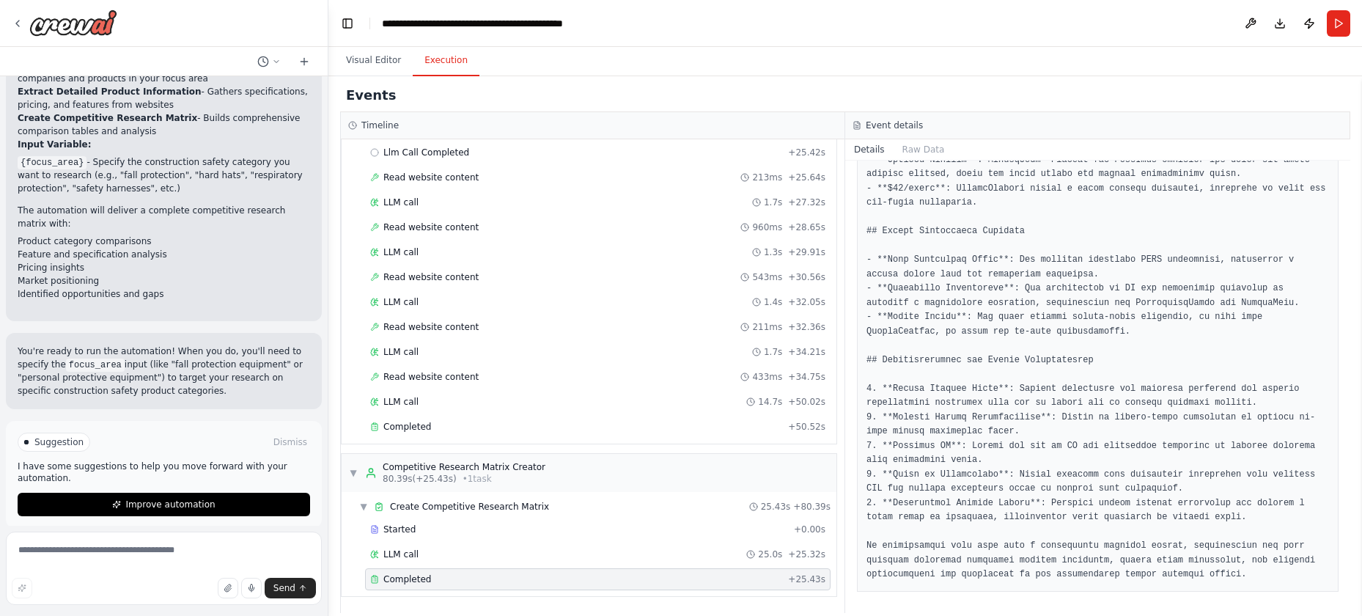
scroll to position [1371, 0]
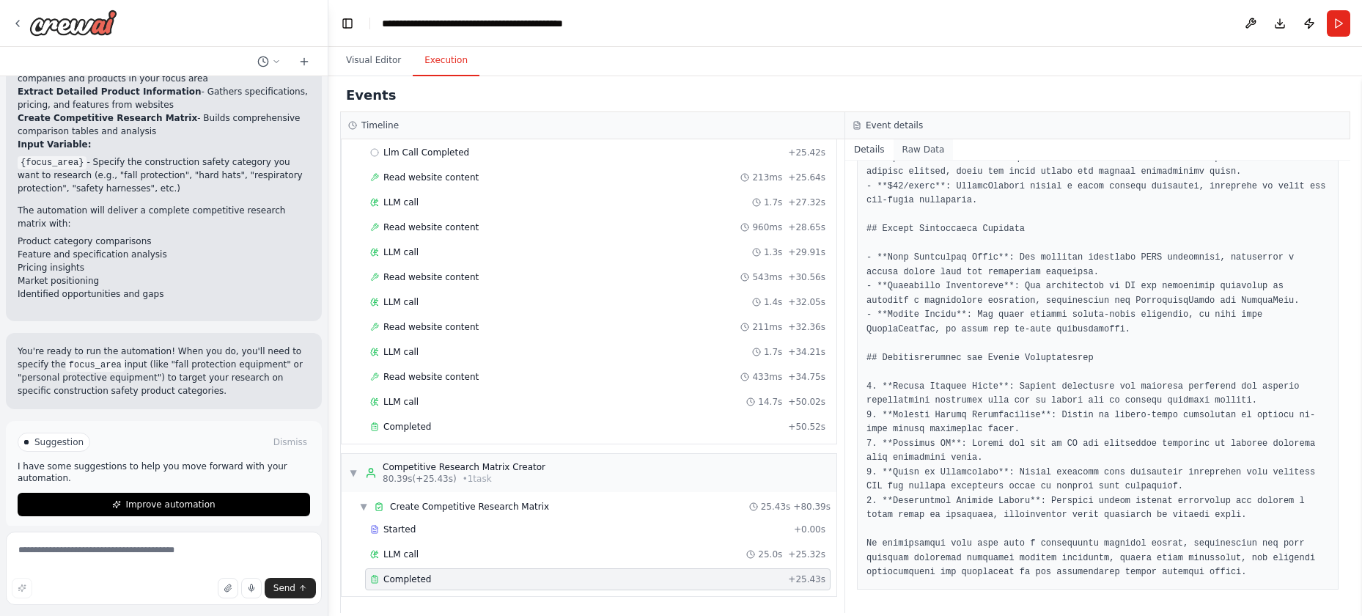
click at [920, 145] on button "Raw Data" at bounding box center [924, 149] width 60 height 21
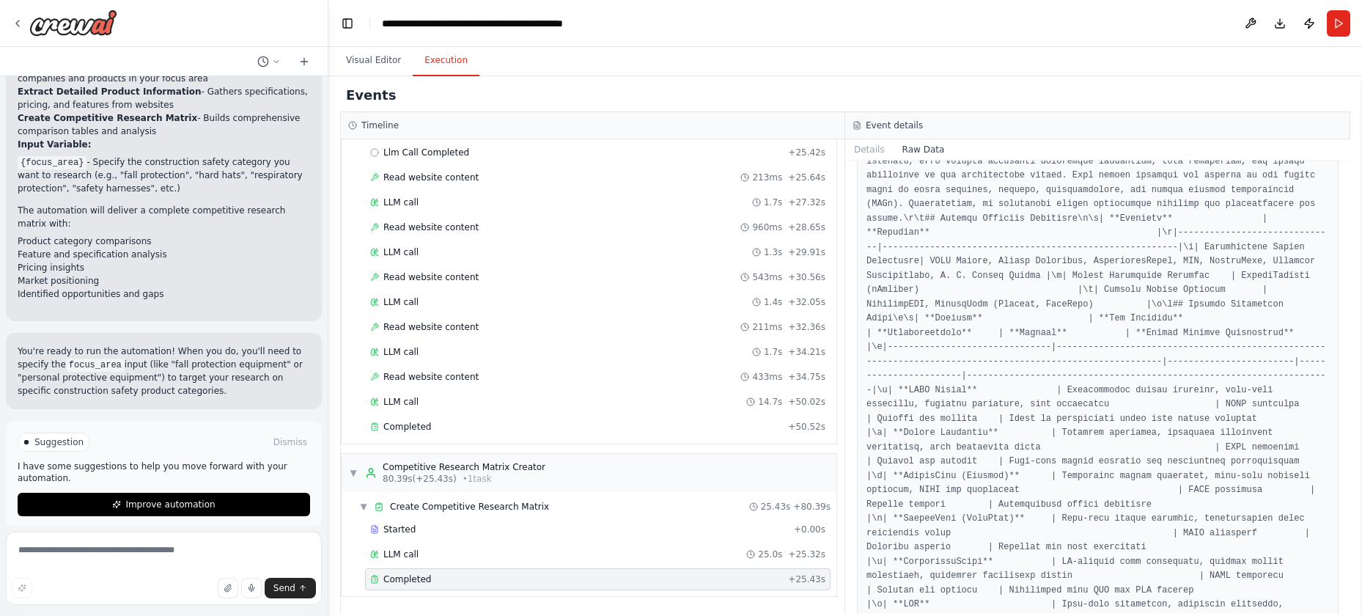
scroll to position [0, 0]
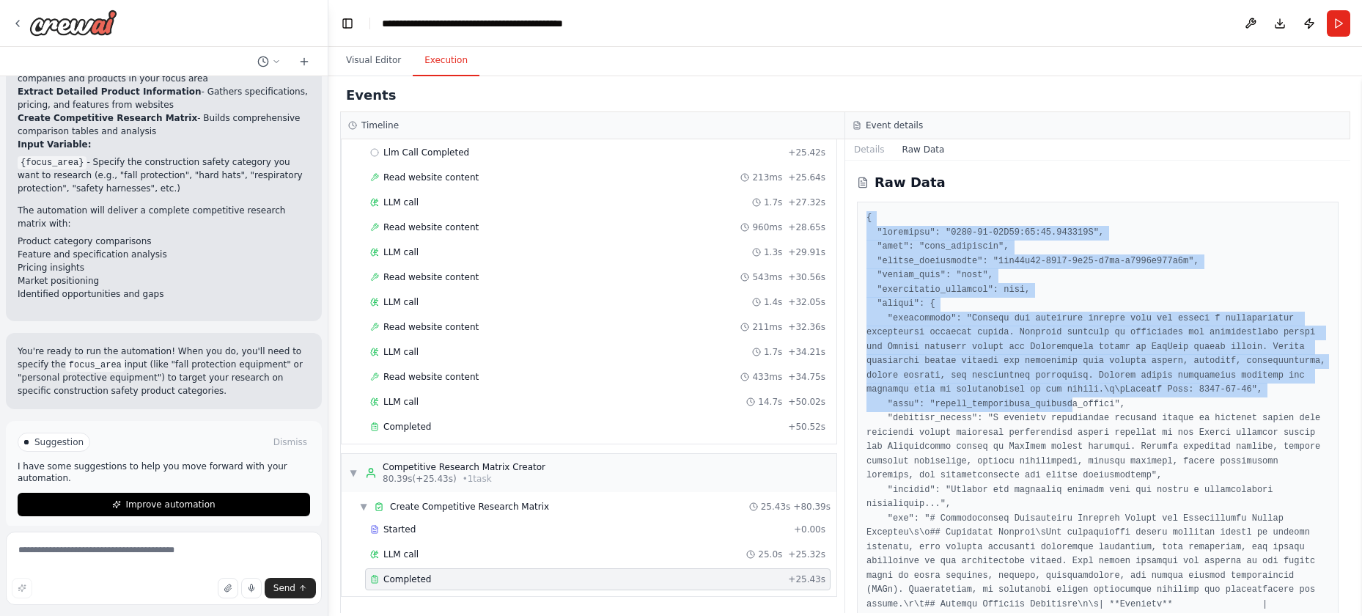
drag, startPoint x: 866, startPoint y: 213, endPoint x: 1071, endPoint y: 419, distance: 290.9
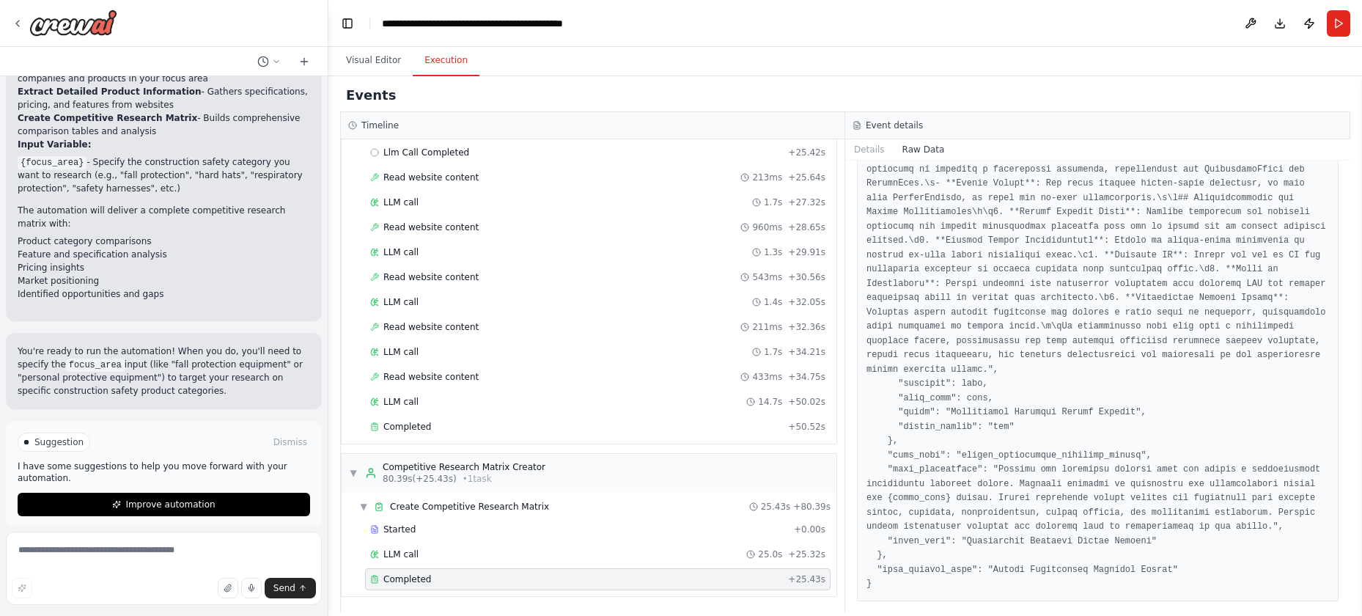
scroll to position [2822, 0]
